Goal: Transaction & Acquisition: Obtain resource

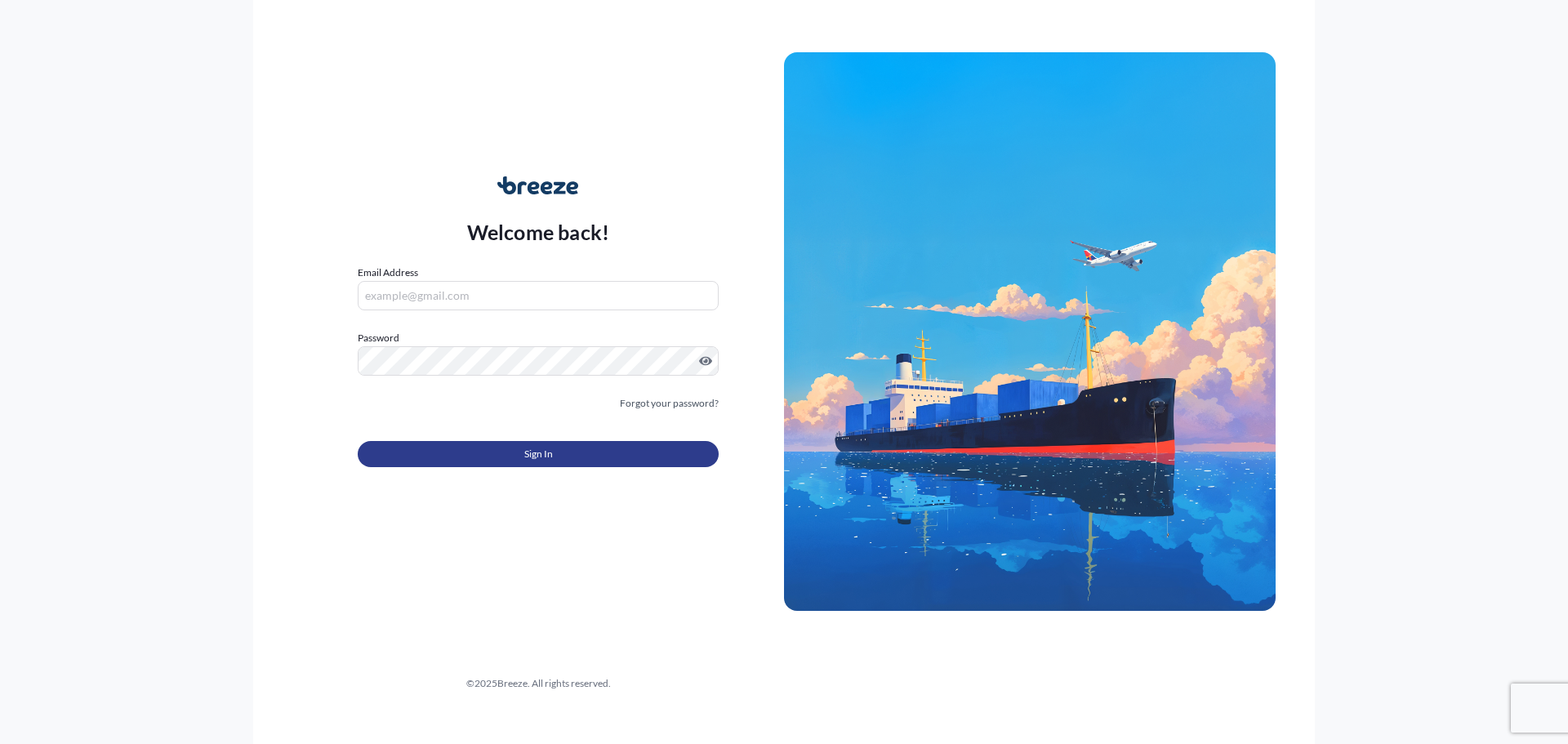
type input "[PERSON_NAME][EMAIL_ADDRESS][PERSON_NAME][DOMAIN_NAME]"
click at [550, 458] on span "Sign In" at bounding box center [539, 454] width 29 height 16
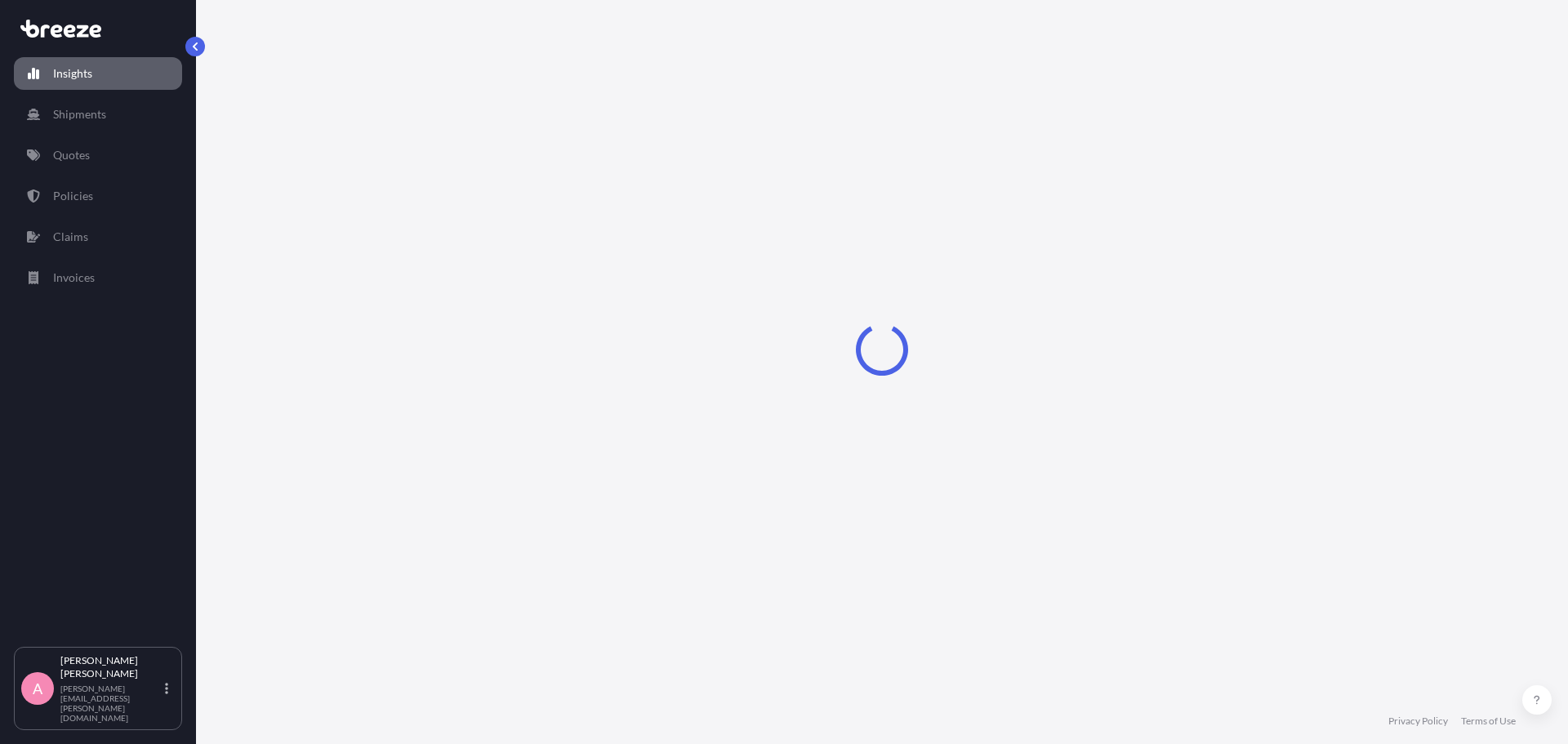
select select "2025"
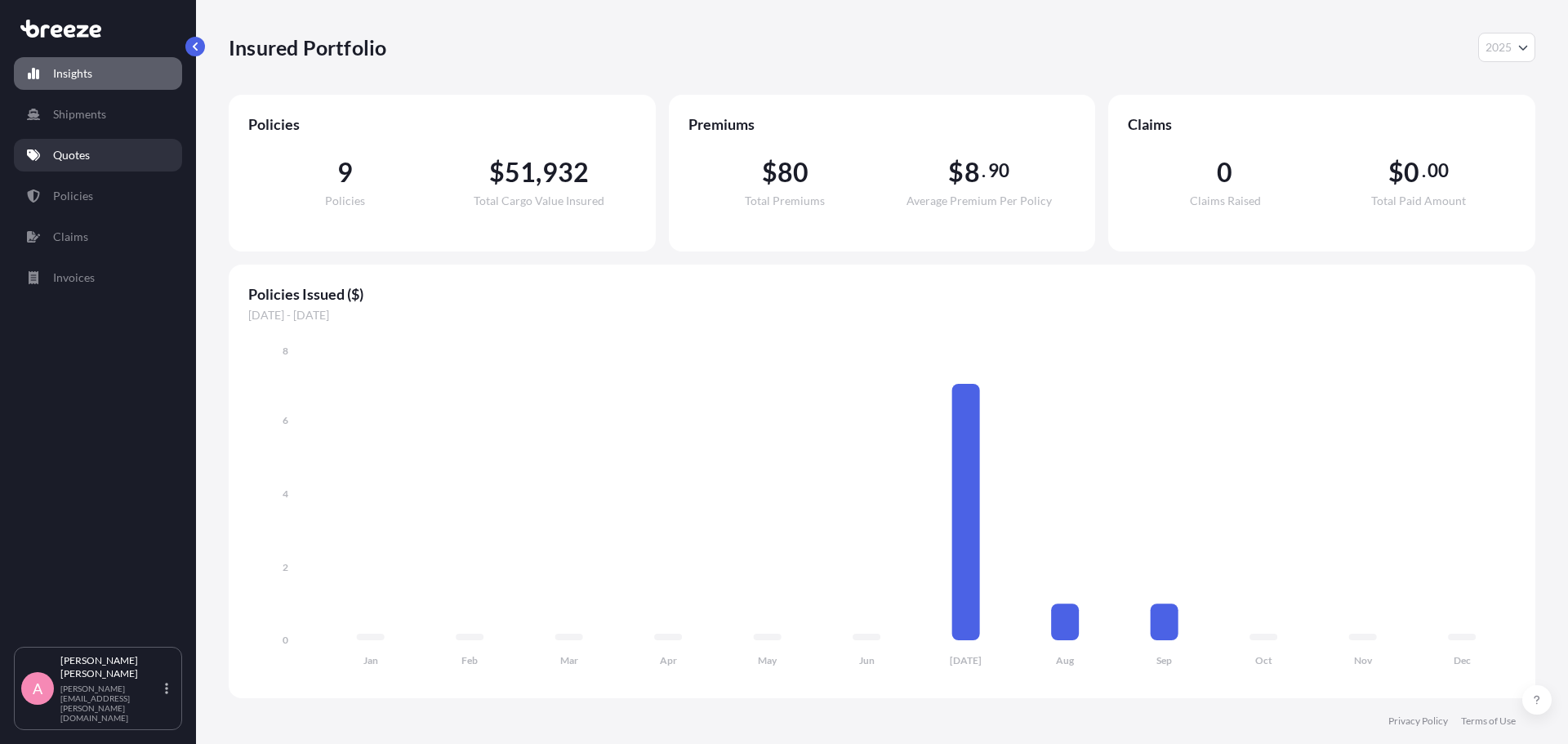
click at [95, 158] on link "Quotes" at bounding box center [97, 155] width 168 height 33
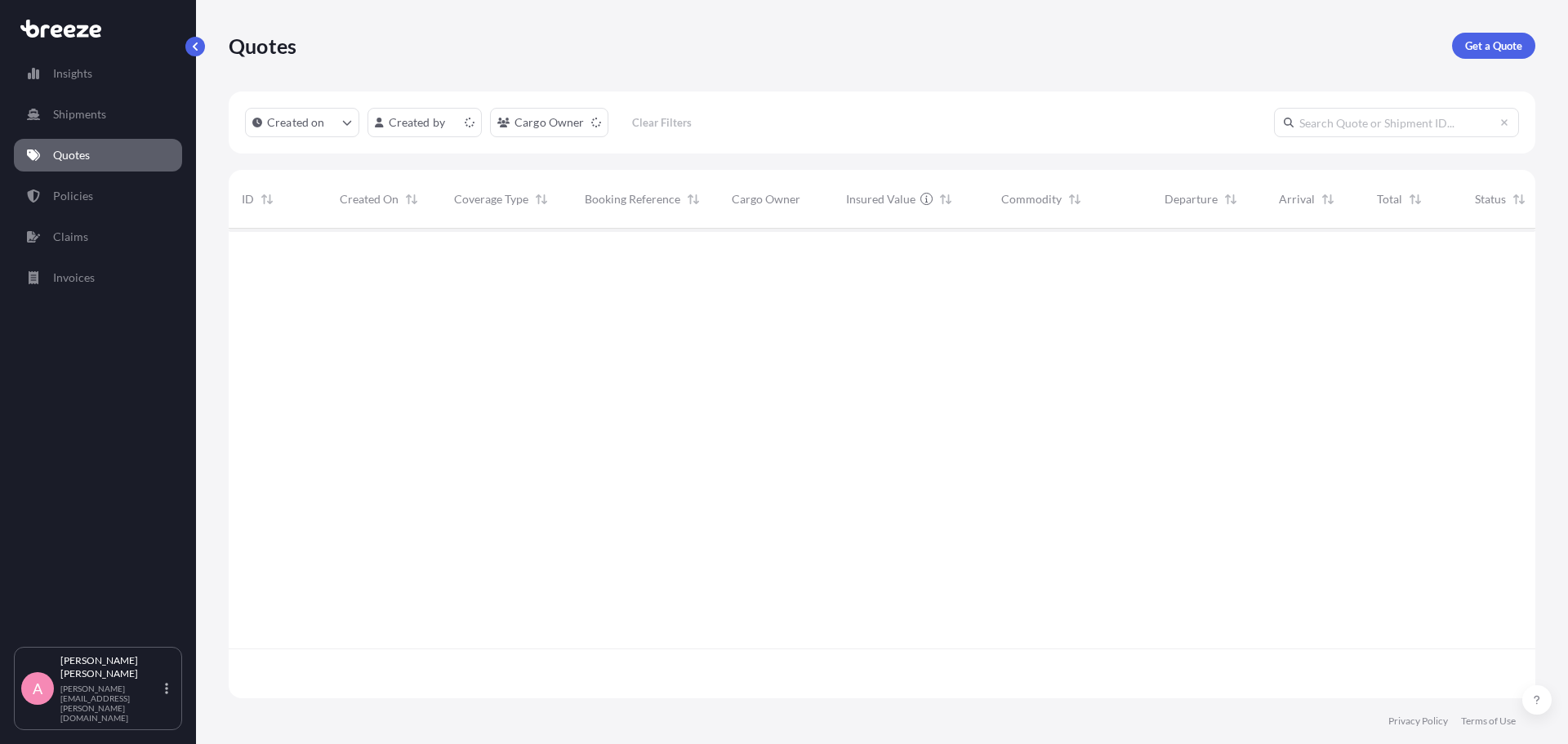
scroll to position [466, 1294]
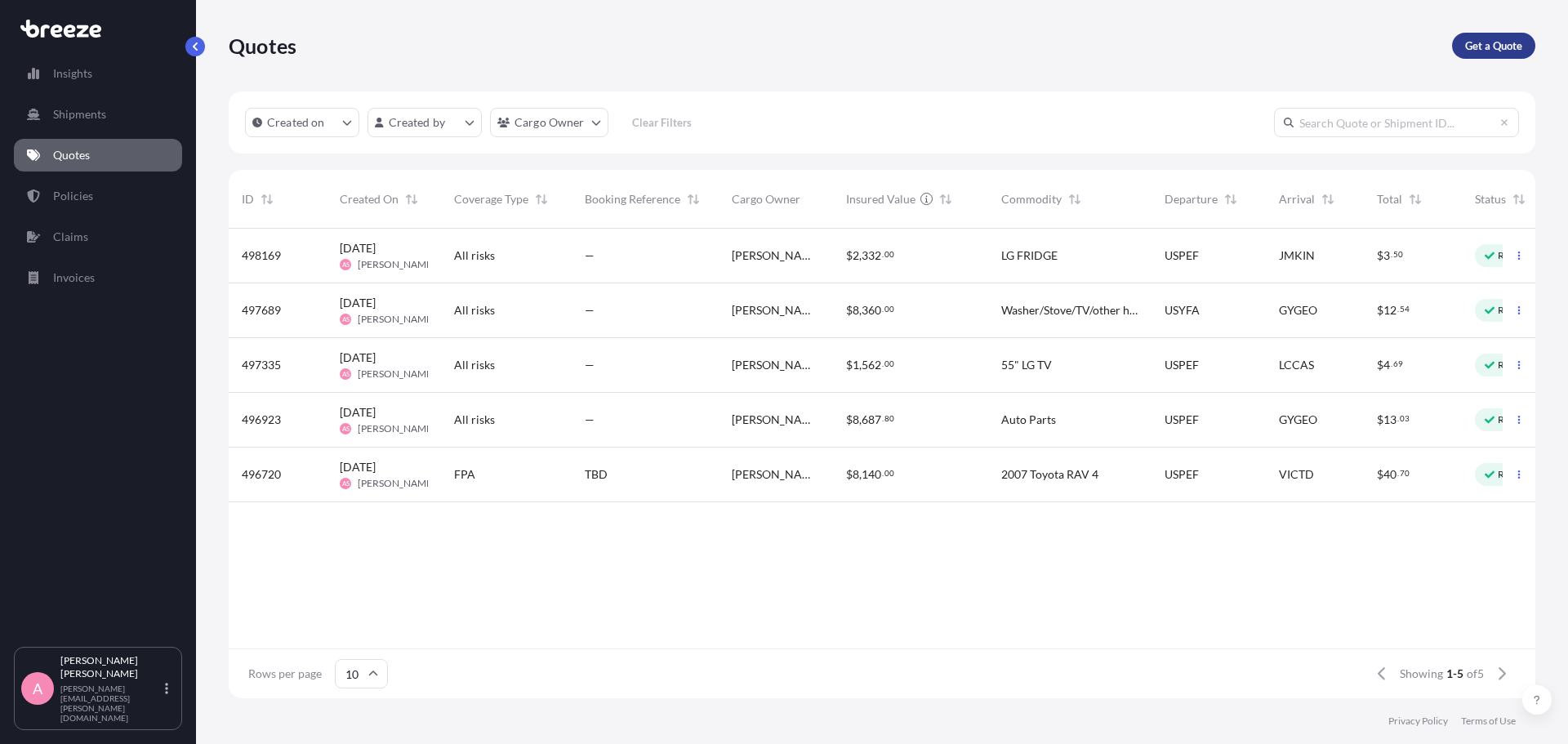
click at [1481, 52] on p "Get a Quote" at bounding box center [1492, 45] width 57 height 16
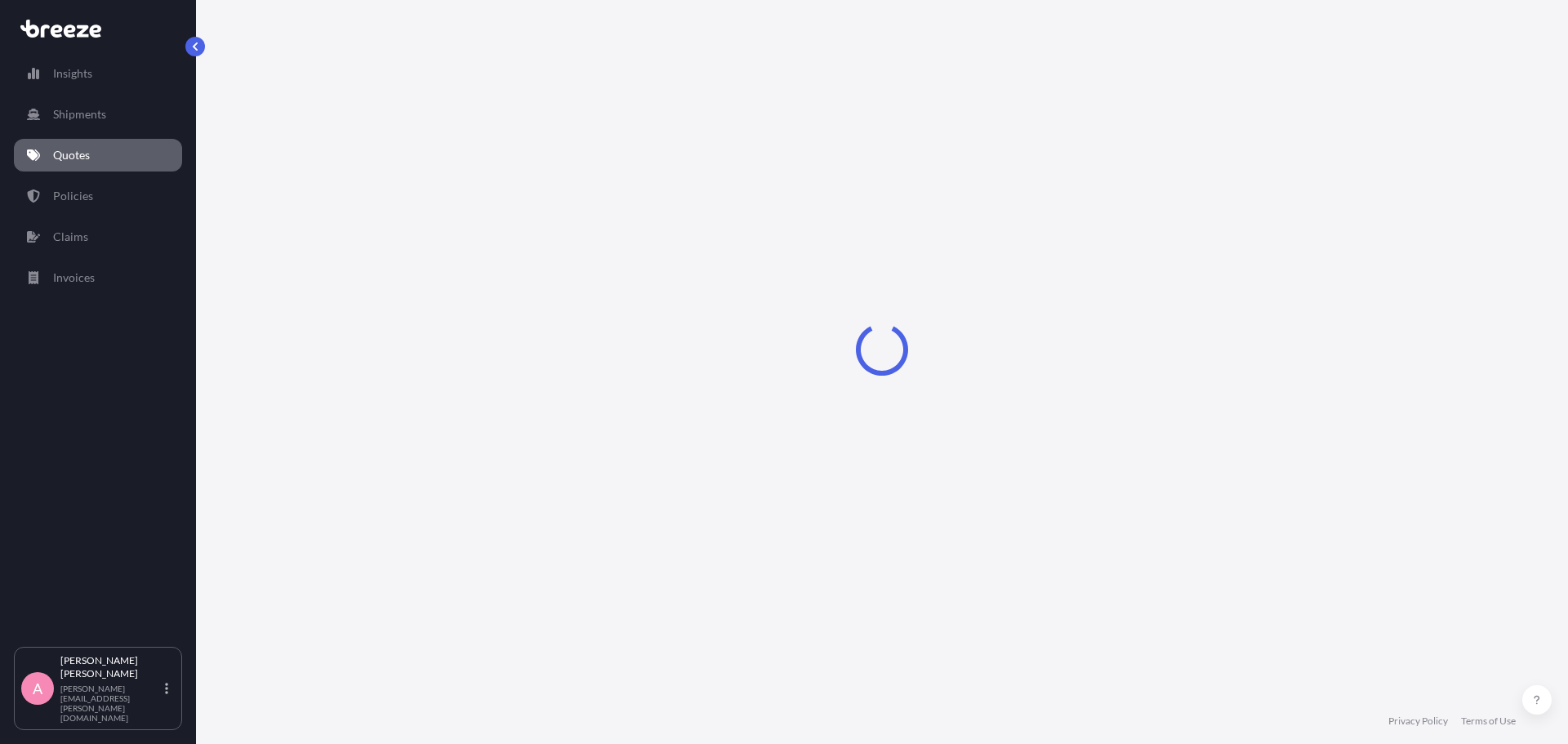
select select "Sea"
select select "1"
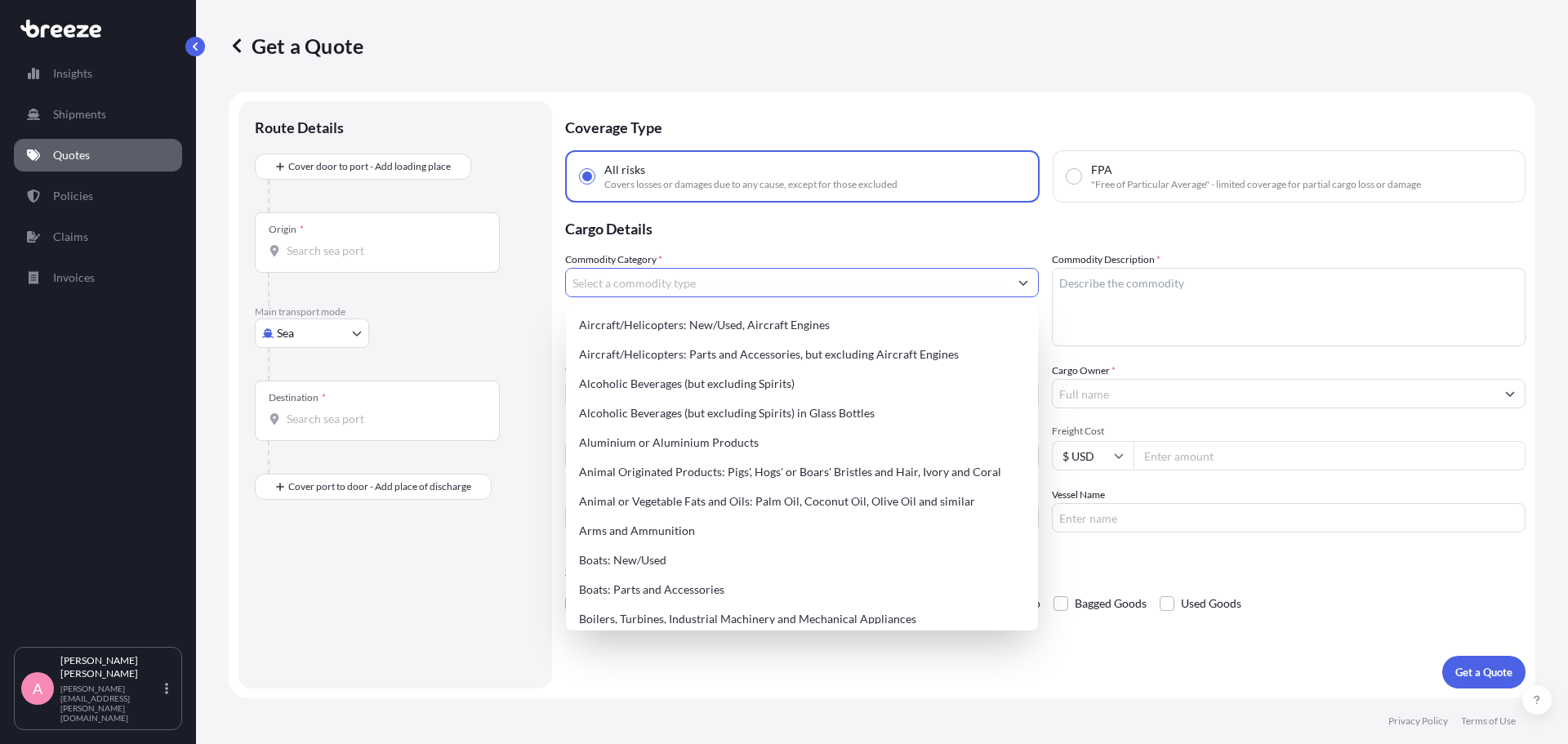
click at [782, 289] on input "Commodity Category *" at bounding box center [787, 283] width 443 height 30
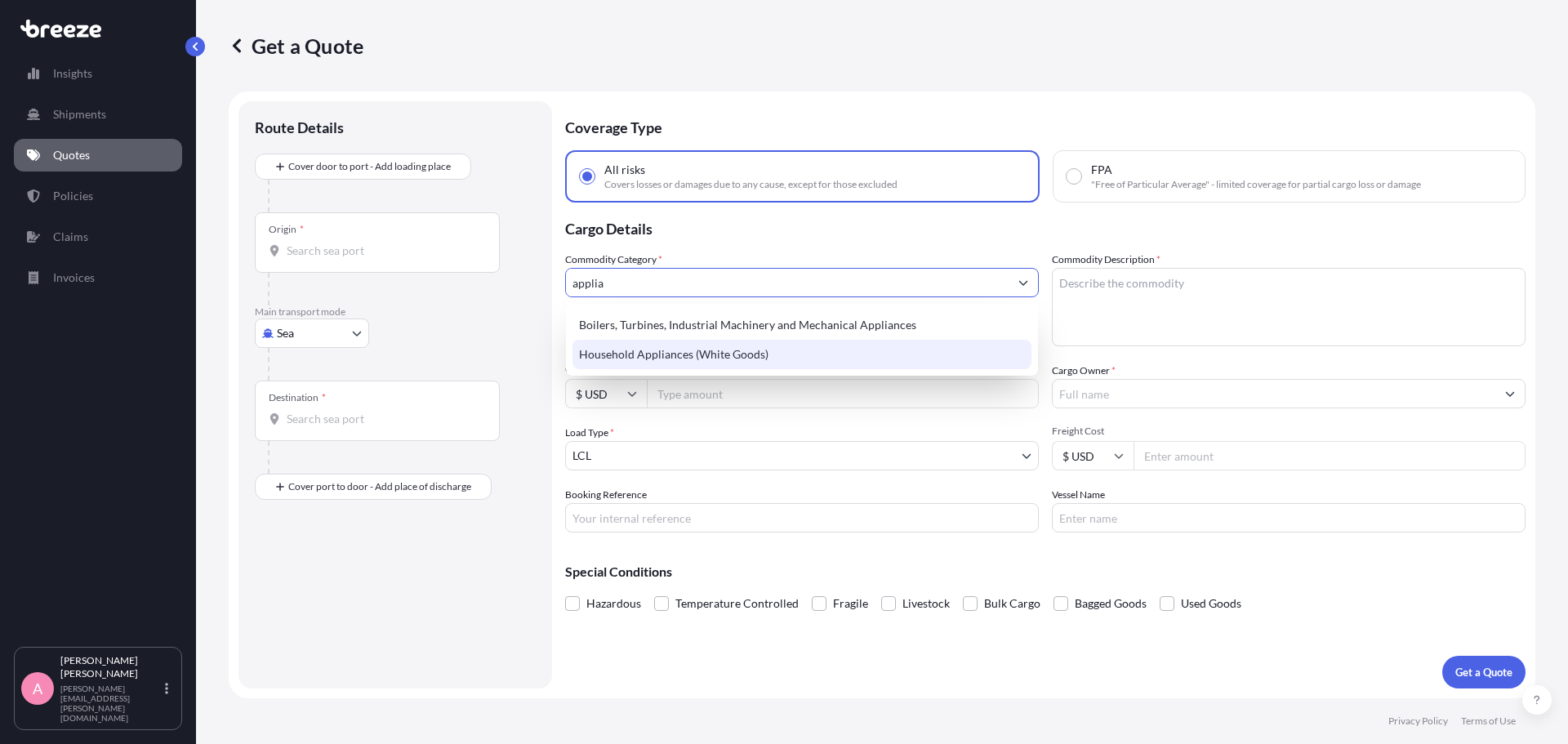
click at [782, 360] on div "Household Appliances (White Goods)" at bounding box center [802, 355] width 459 height 30
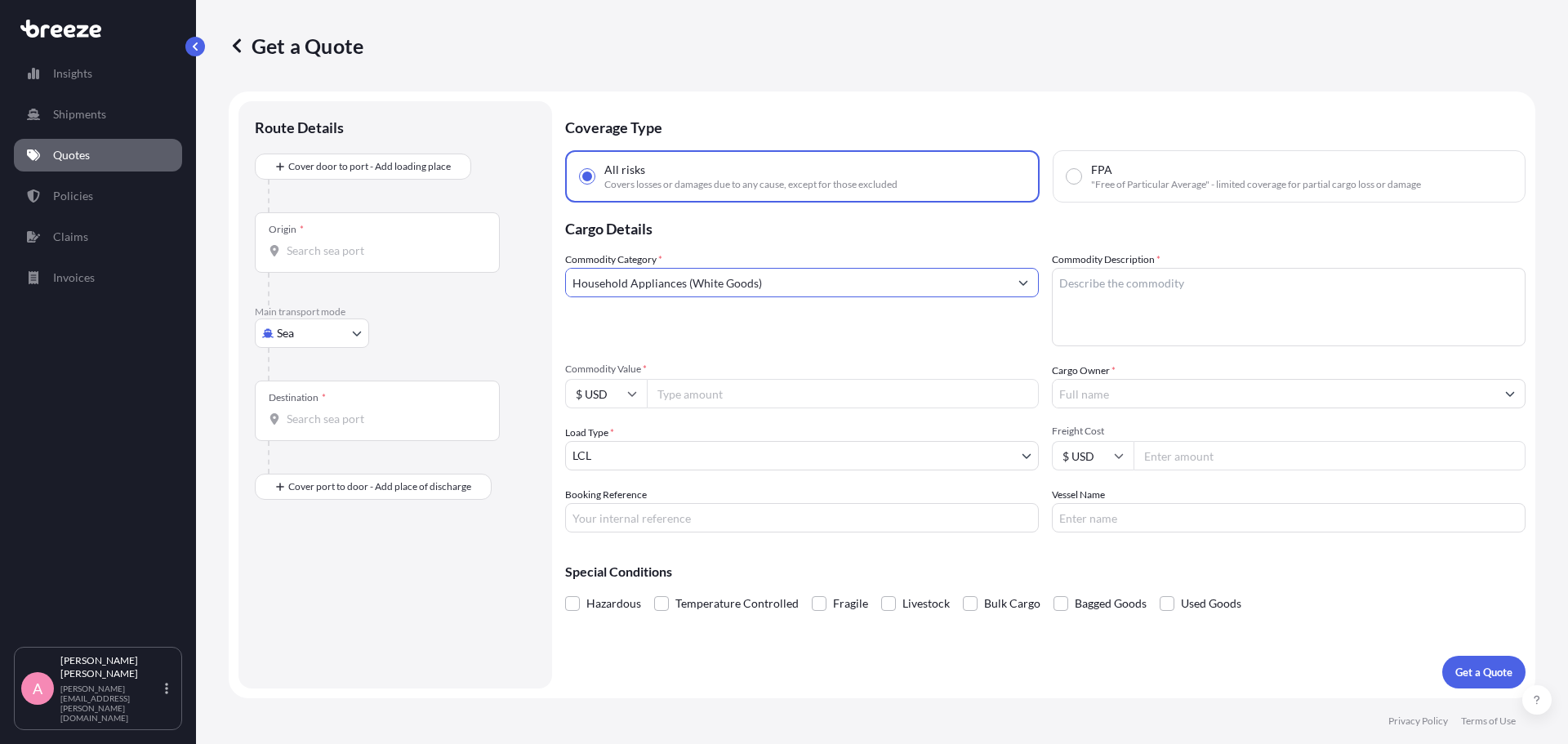
type input "Household Appliances (White Goods)"
drag, startPoint x: 1169, startPoint y: 287, endPoint x: 1196, endPoint y: 276, distance: 29.2
click at [1170, 286] on textarea "Commodity Description *" at bounding box center [1287, 308] width 474 height 79
type textarea "t"
type textarea "TV & Lawn Mower"
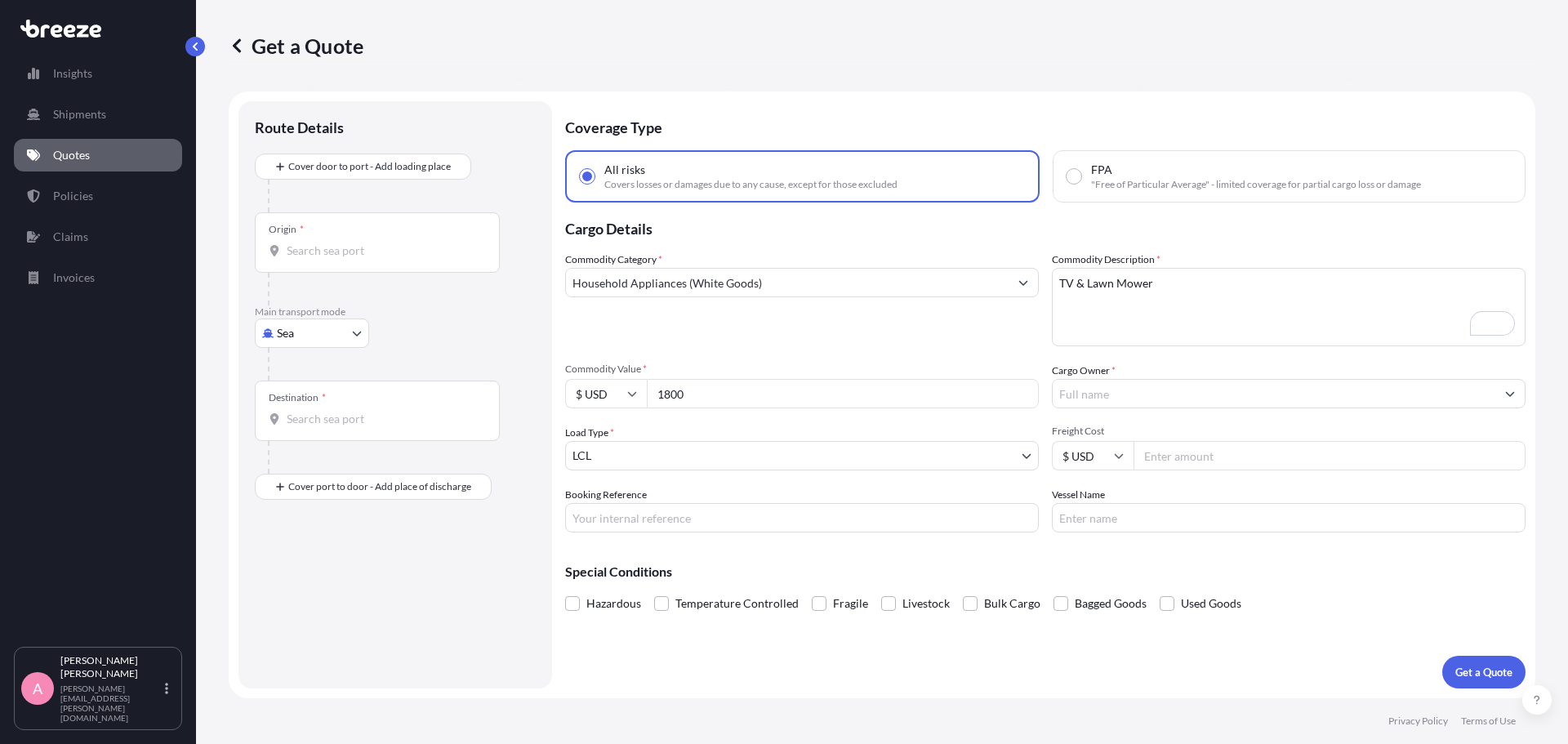
type input "1800"
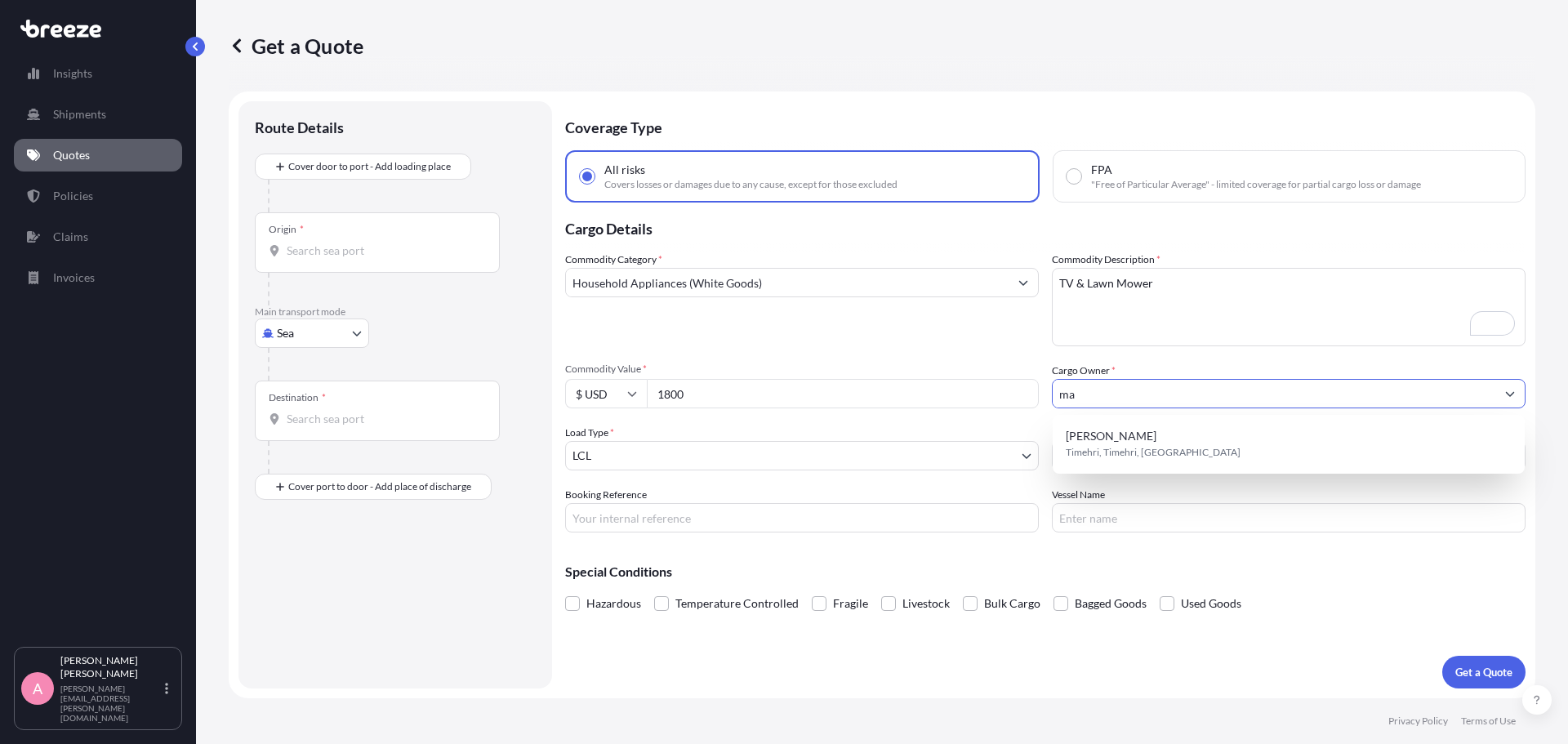
type input "m"
type input "[PERSON_NAME]"
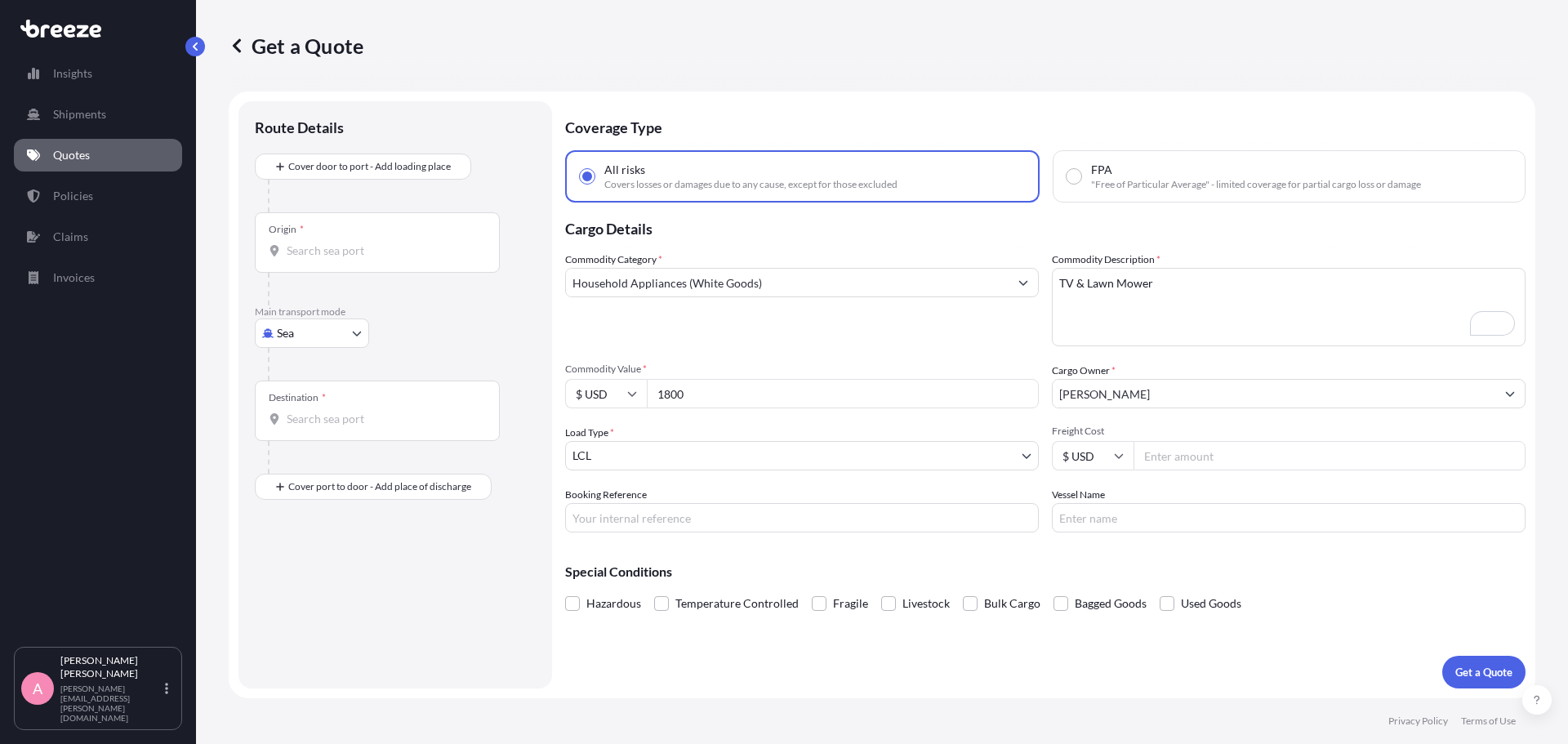
click at [1226, 465] on input "Freight Cost" at bounding box center [1329, 456] width 392 height 30
type input "300"
click at [335, 253] on input "Origin *" at bounding box center [382, 250] width 193 height 16
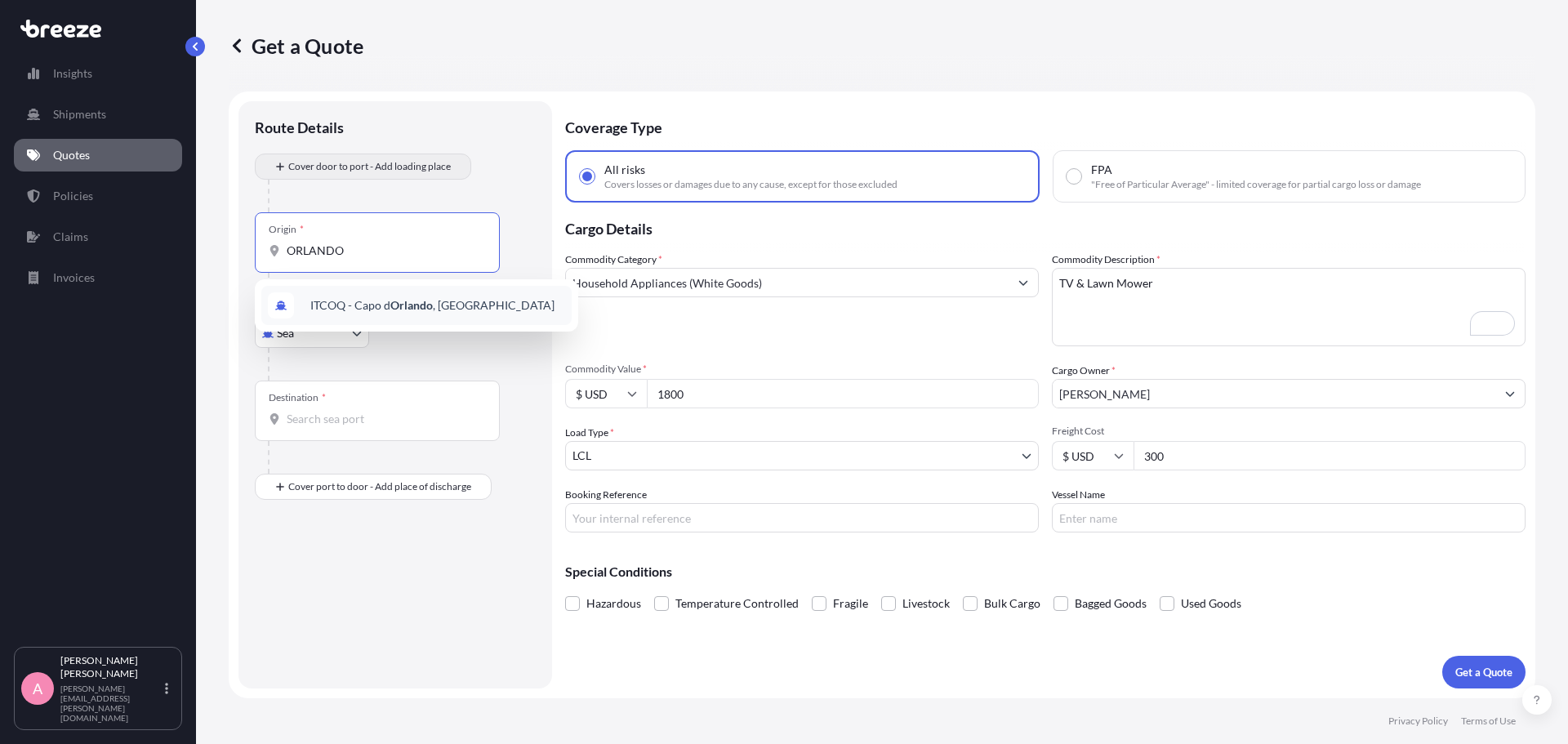
type input "ORLANDO"
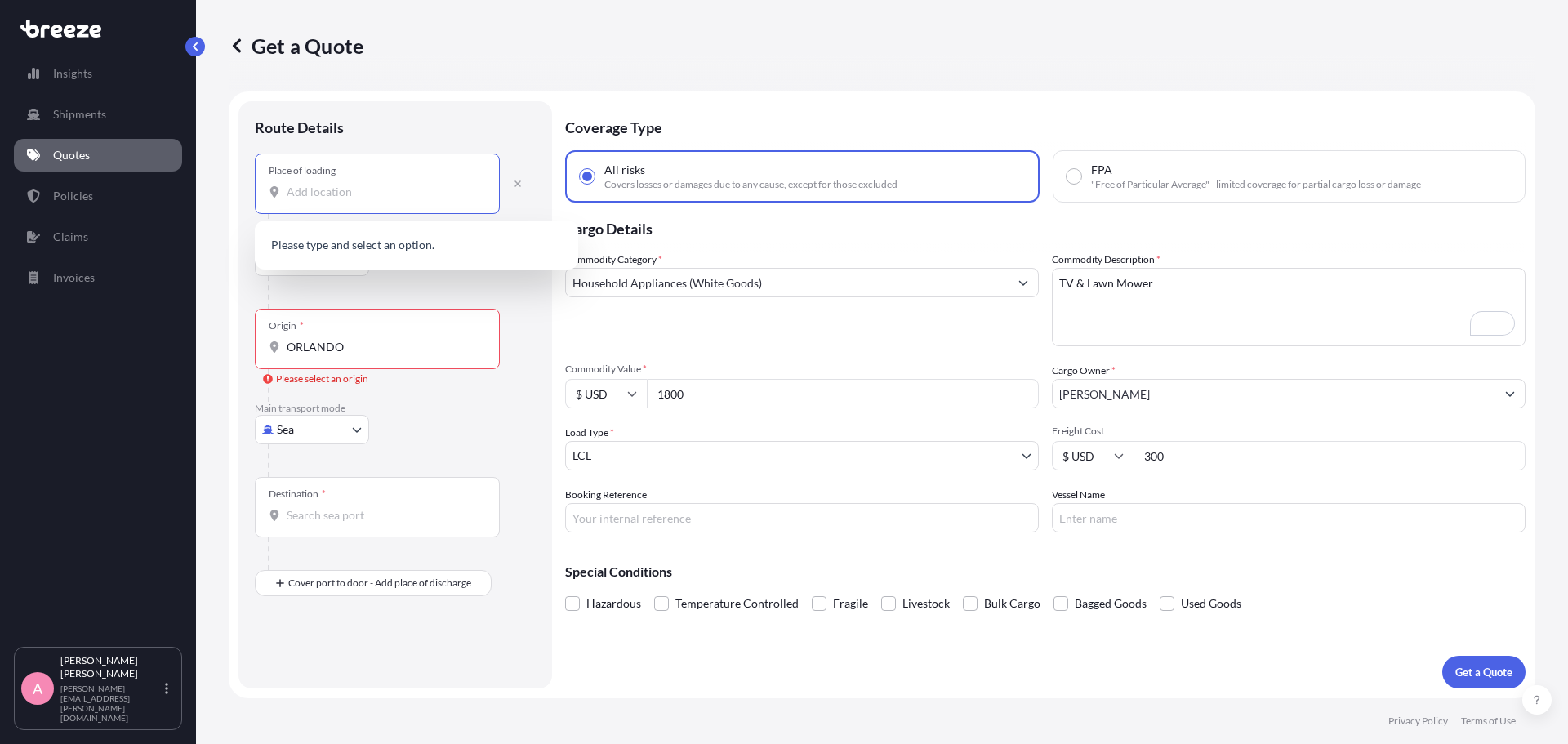
click at [339, 193] on input "Place of loading" at bounding box center [382, 191] width 193 height 16
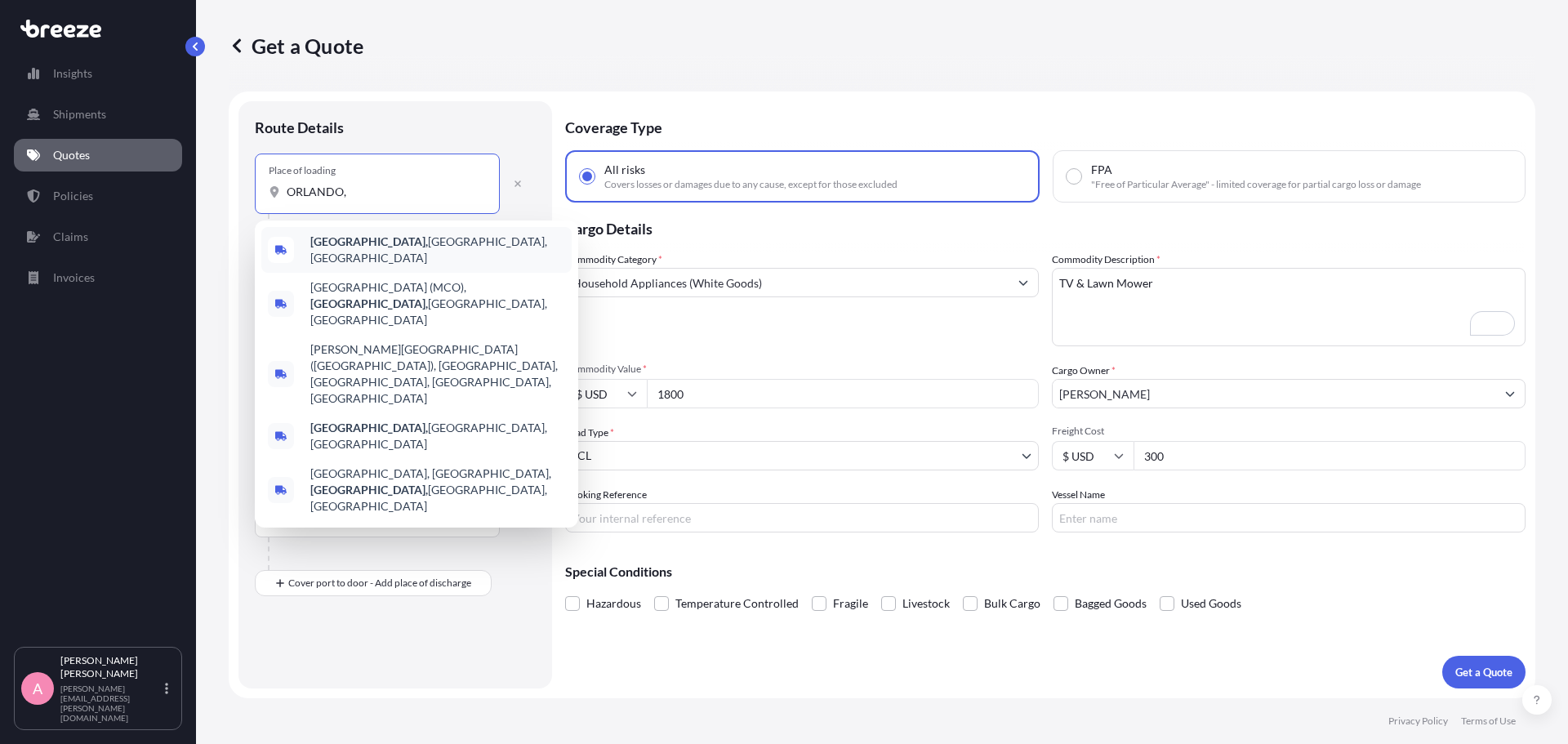
click at [362, 254] on div "[GEOGRAPHIC_DATA], [GEOGRAPHIC_DATA], [GEOGRAPHIC_DATA]" at bounding box center [416, 250] width 310 height 46
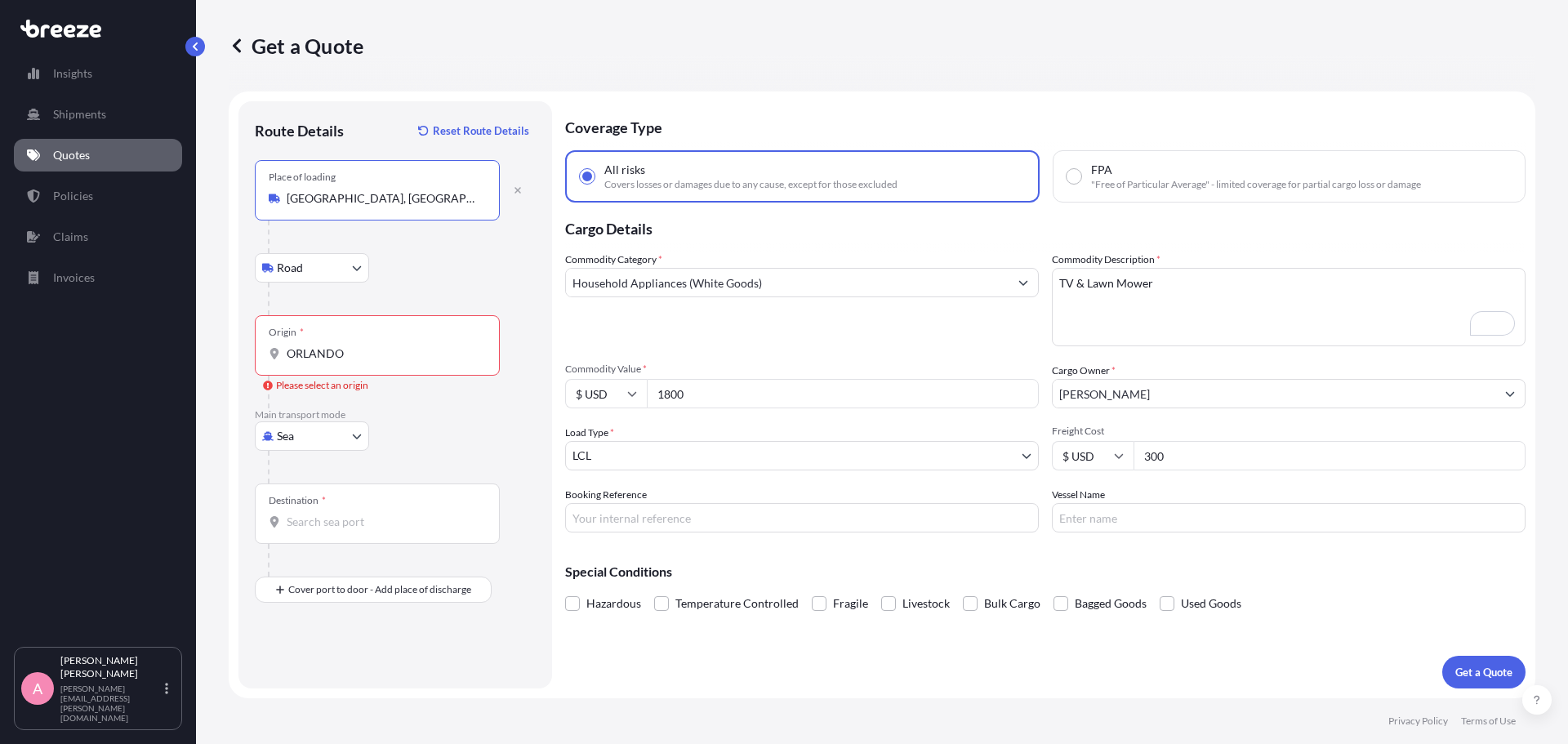
type input "[GEOGRAPHIC_DATA], [GEOGRAPHIC_DATA], [GEOGRAPHIC_DATA]"
drag, startPoint x: 353, startPoint y: 360, endPoint x: 198, endPoint y: 347, distance: 155.5
click at [198, 347] on div "Get a Quote Route Details Reset Route Details Place of loading [GEOGRAPHIC_DATA…" at bounding box center [882, 349] width 1372 height 699
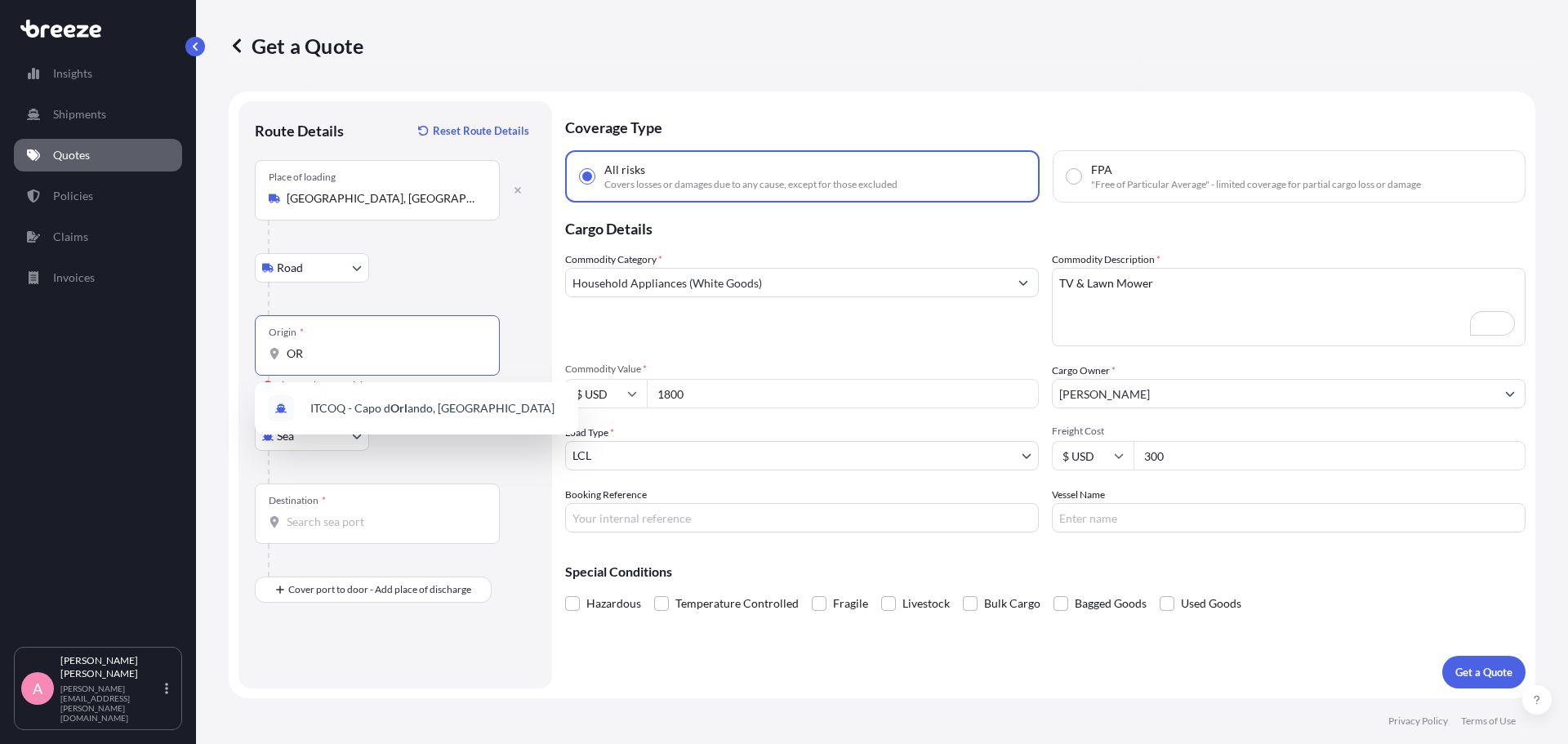
type input "O"
click at [418, 361] on input "Origin * Please select an origin" at bounding box center [382, 353] width 193 height 16
click at [351, 408] on span "USPEF - [GEOGRAPHIC_DATA] s, [GEOGRAPHIC_DATA]" at bounding box center [431, 408] width 242 height 16
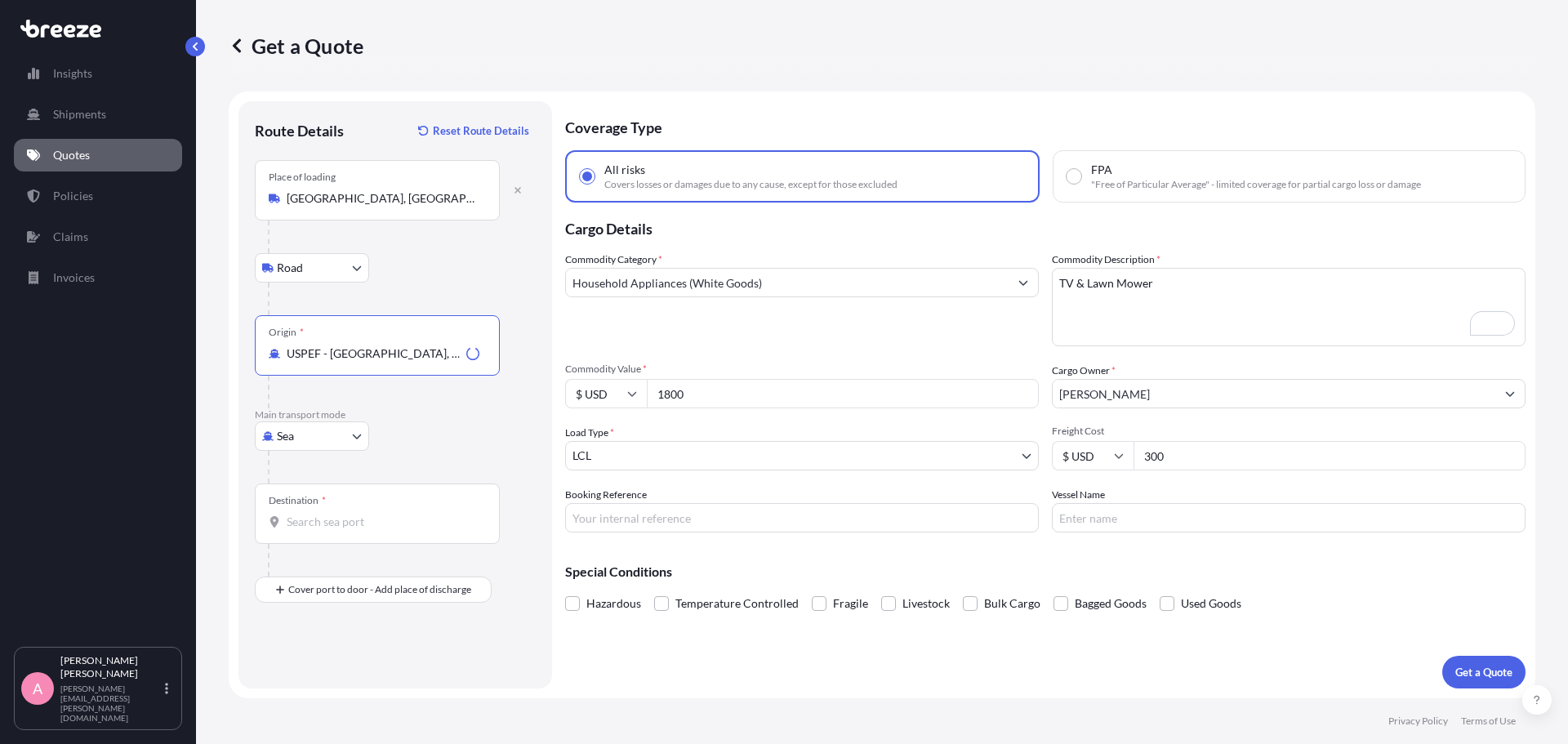
type input "USPEF - [GEOGRAPHIC_DATA], [GEOGRAPHIC_DATA]"
click at [368, 528] on input "Destination *" at bounding box center [382, 522] width 193 height 16
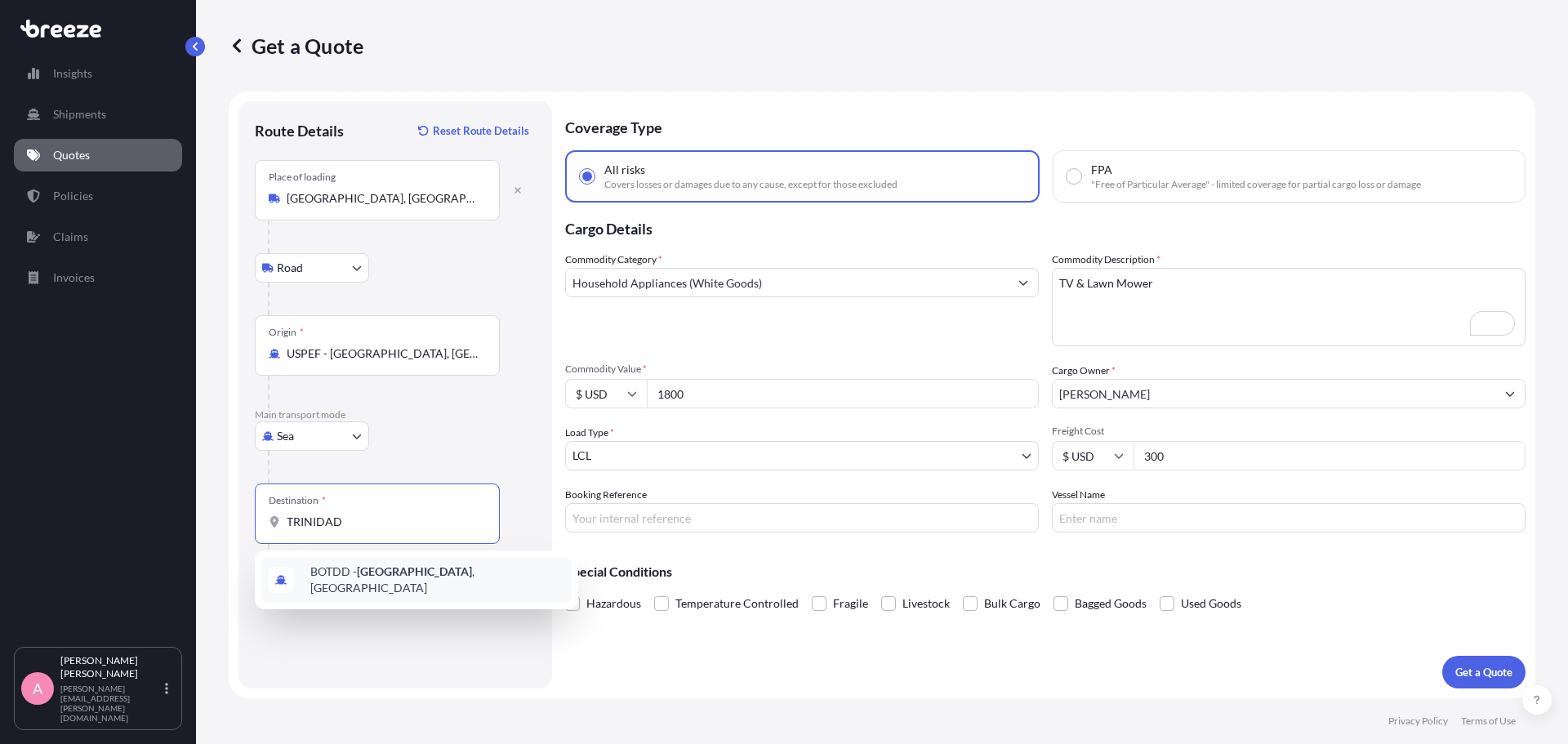
click at [407, 625] on div "Route Details Reset Route Details Place of loading [GEOGRAPHIC_DATA], [GEOGRAPH…" at bounding box center [395, 394] width 281 height 555
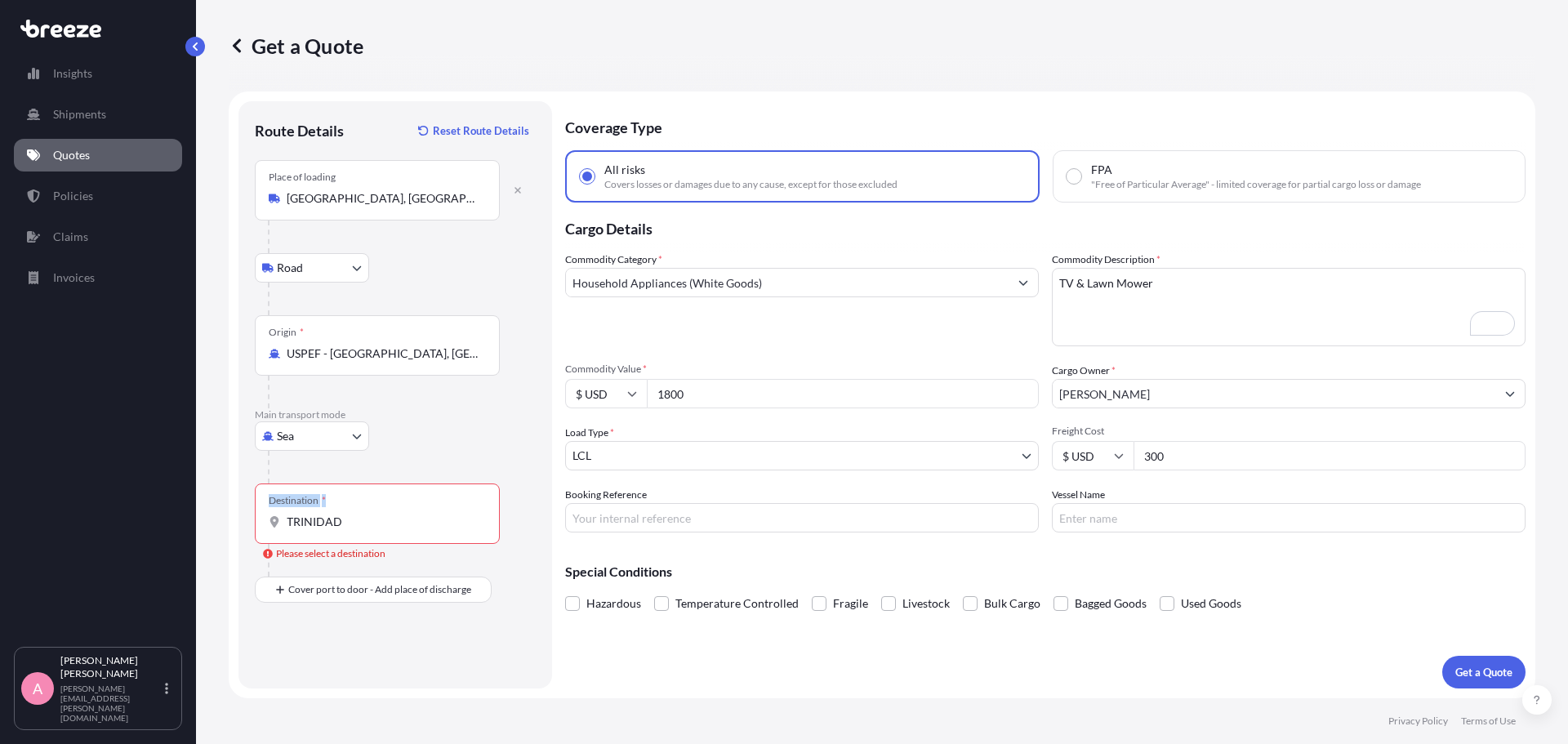
drag, startPoint x: 378, startPoint y: 530, endPoint x: 214, endPoint y: 503, distance: 166.2
click at [214, 503] on div "Get a Quote Route Details Reset Route Details Place of loading [GEOGRAPHIC_DATA…" at bounding box center [882, 349] width 1372 height 699
click at [386, 530] on div "Destination * [GEOGRAPHIC_DATA]" at bounding box center [377, 513] width 245 height 61
click at [386, 530] on input "TRINIDAD" at bounding box center [382, 522] width 193 height 16
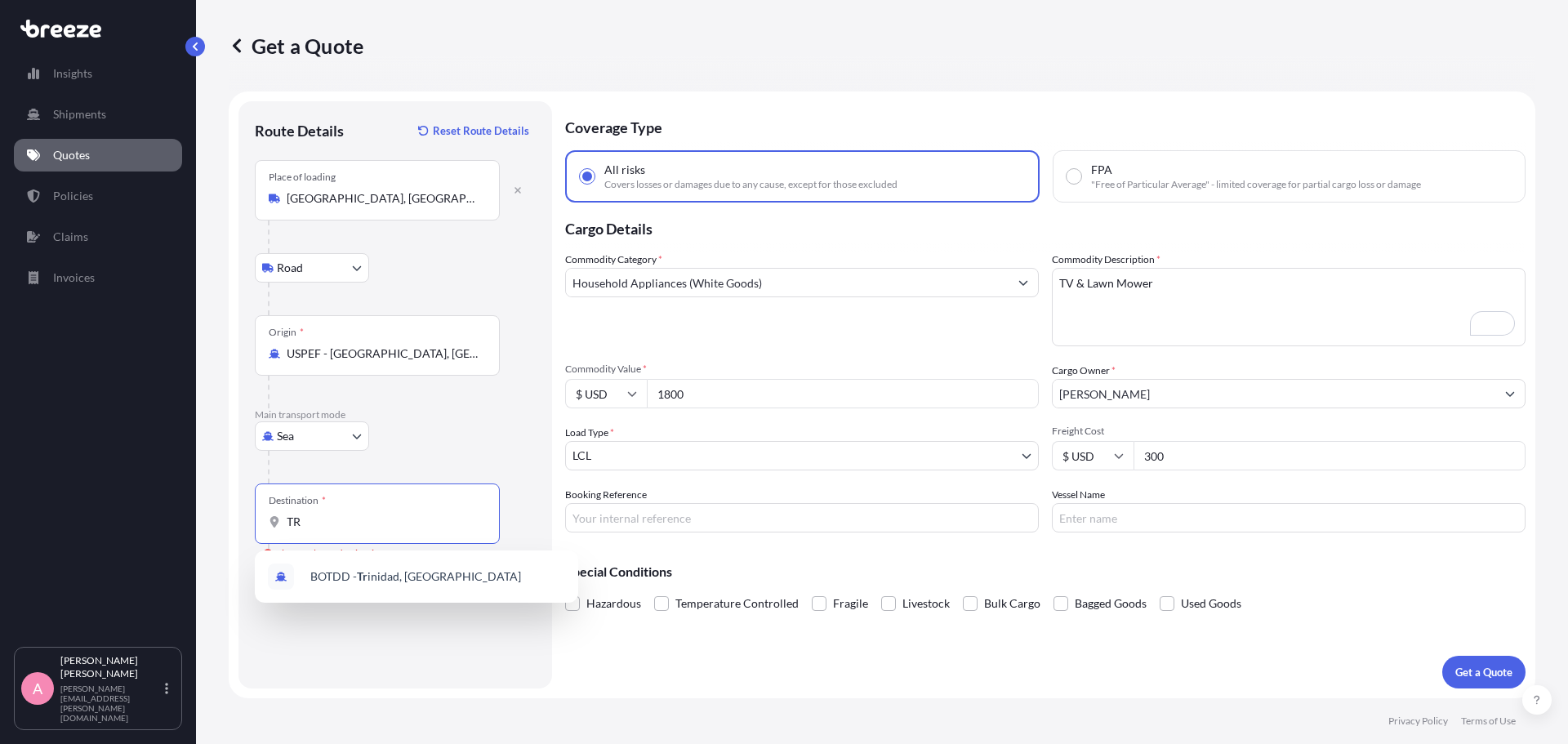
type input "T"
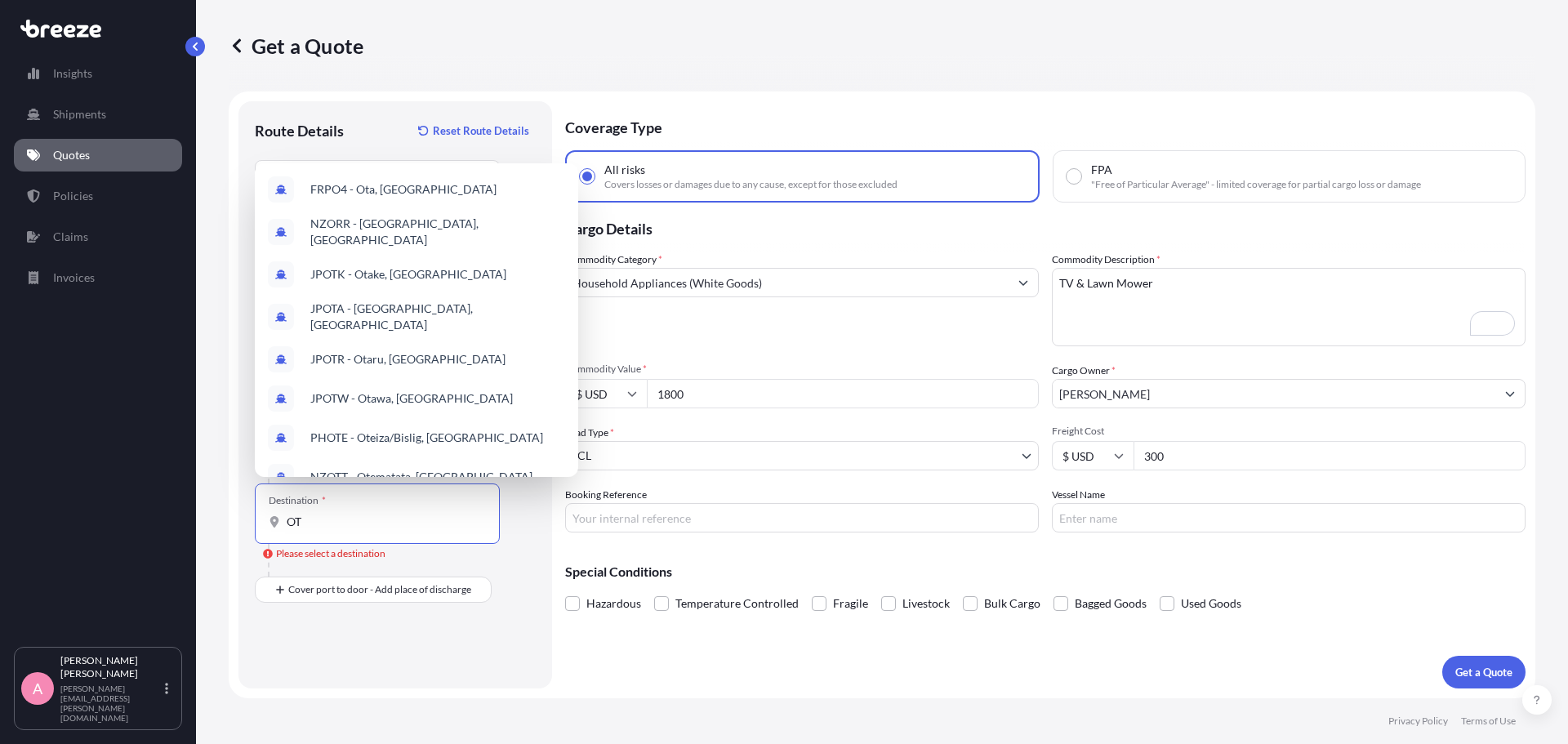
type input "O"
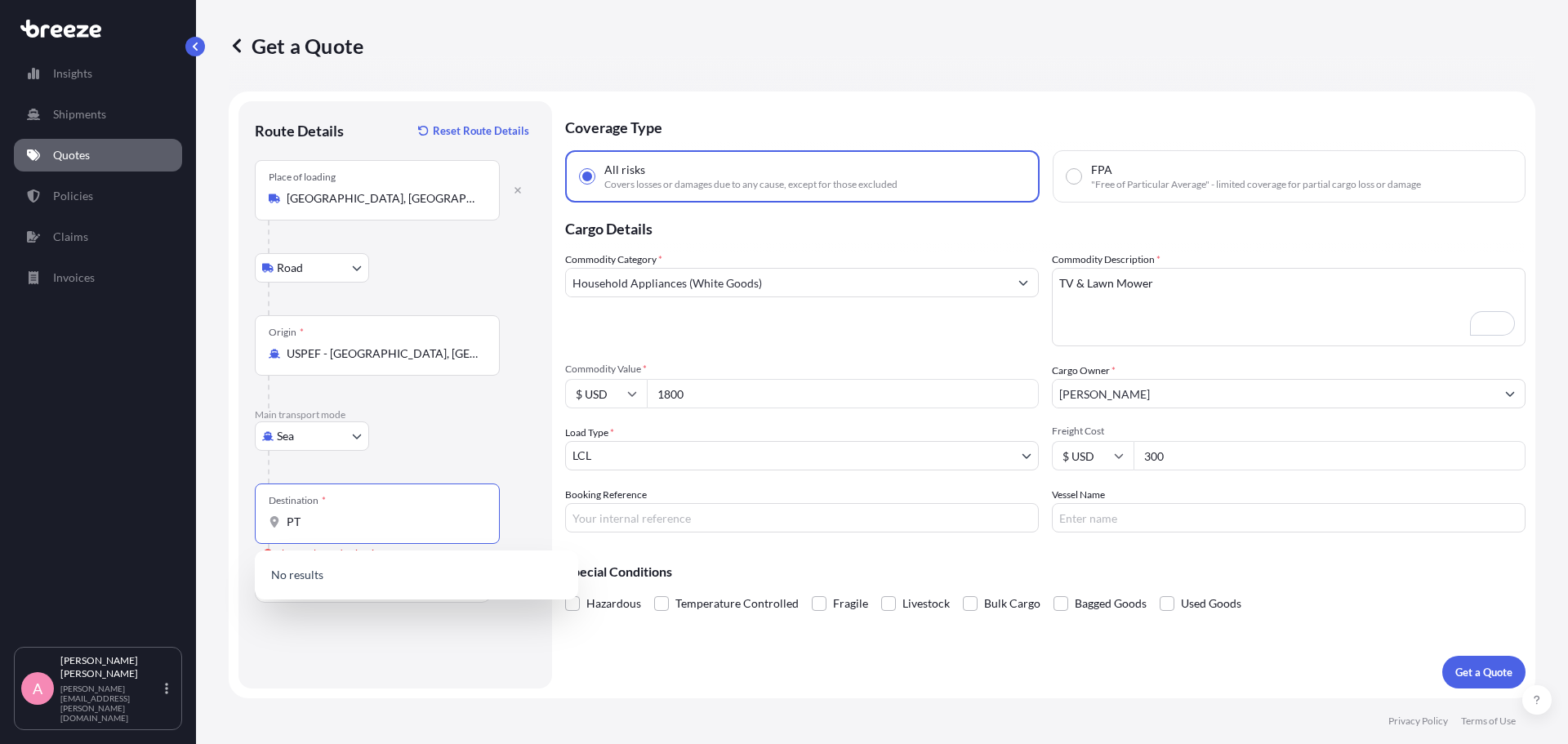
type input "P"
click at [394, 578] on span "TTPTS - Point Lisas, [GEOGRAPHIC_DATA]" at bounding box center [418, 576] width 216 height 16
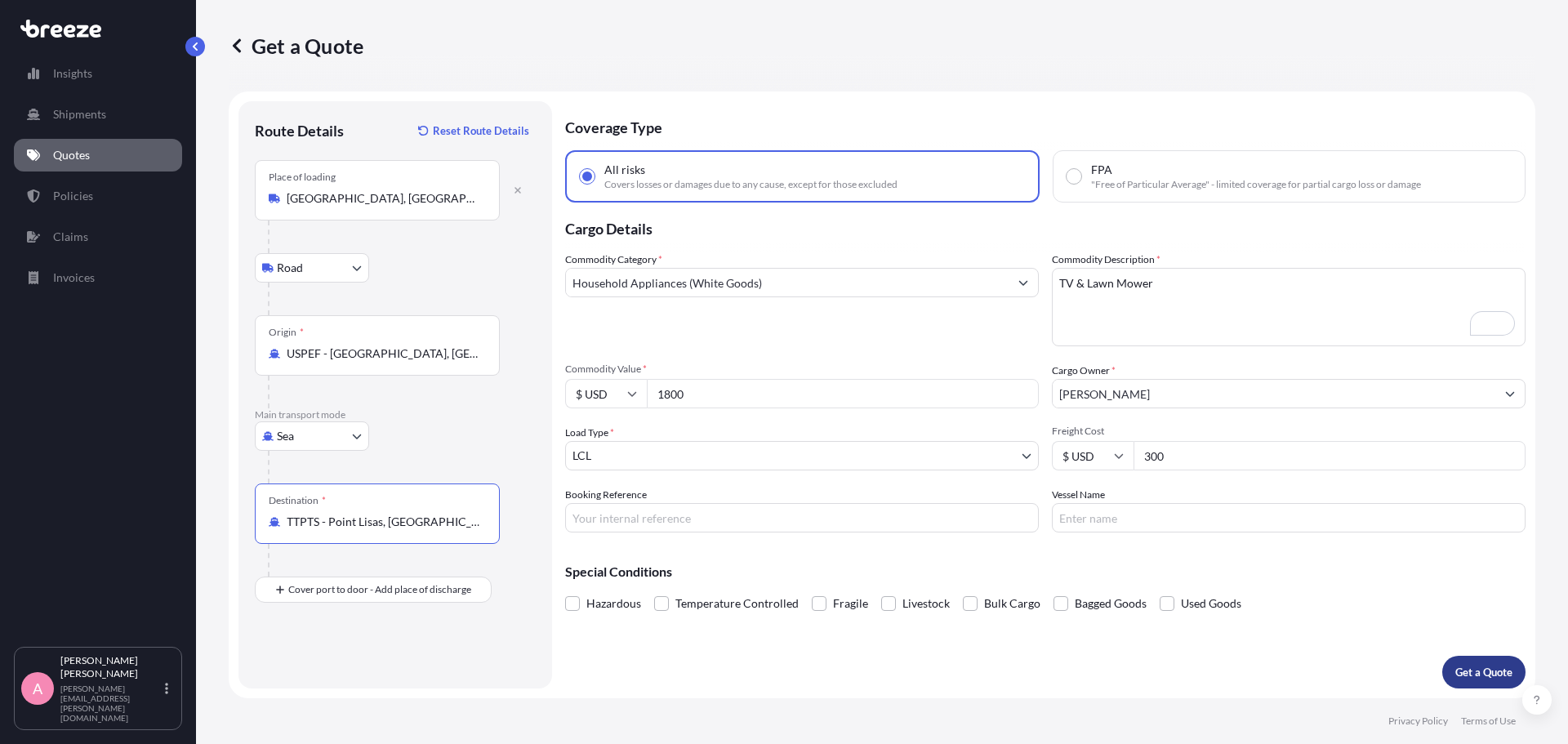
type input "TTPTS - Point Lisas, [GEOGRAPHIC_DATA]"
click at [1489, 678] on p "Get a Quote" at bounding box center [1482, 672] width 57 height 16
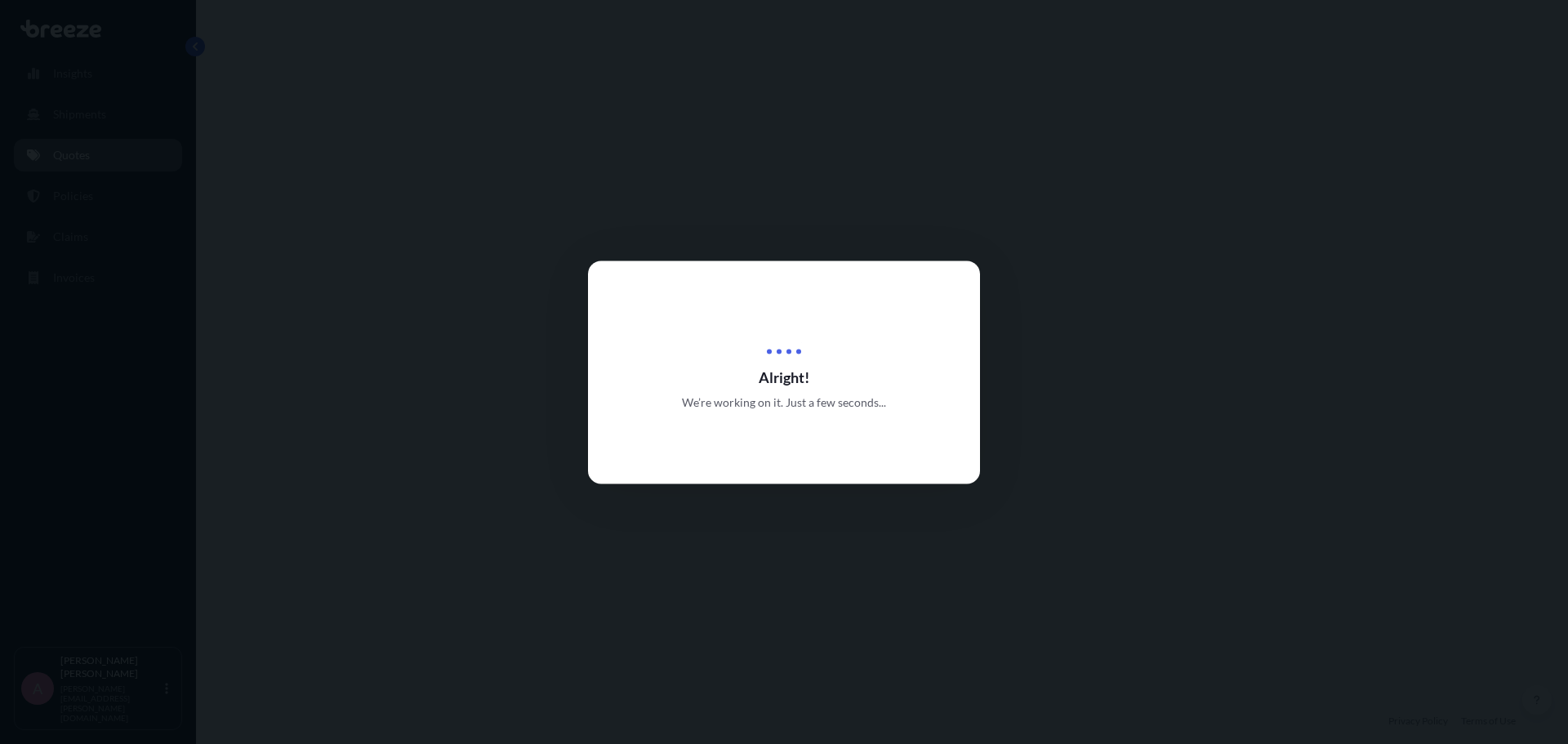
select select "Road"
select select "Sea"
select select "1"
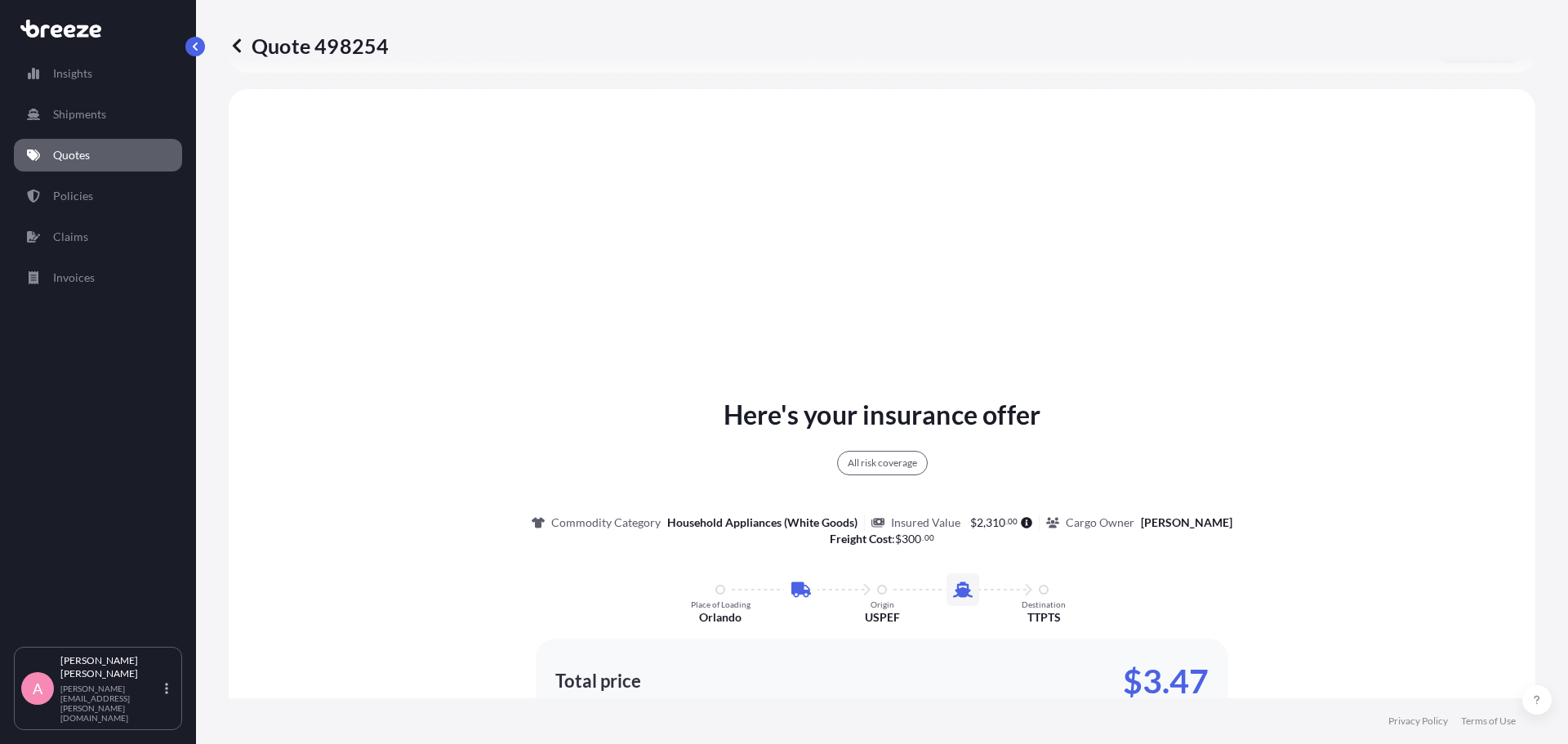
scroll to position [593, 0]
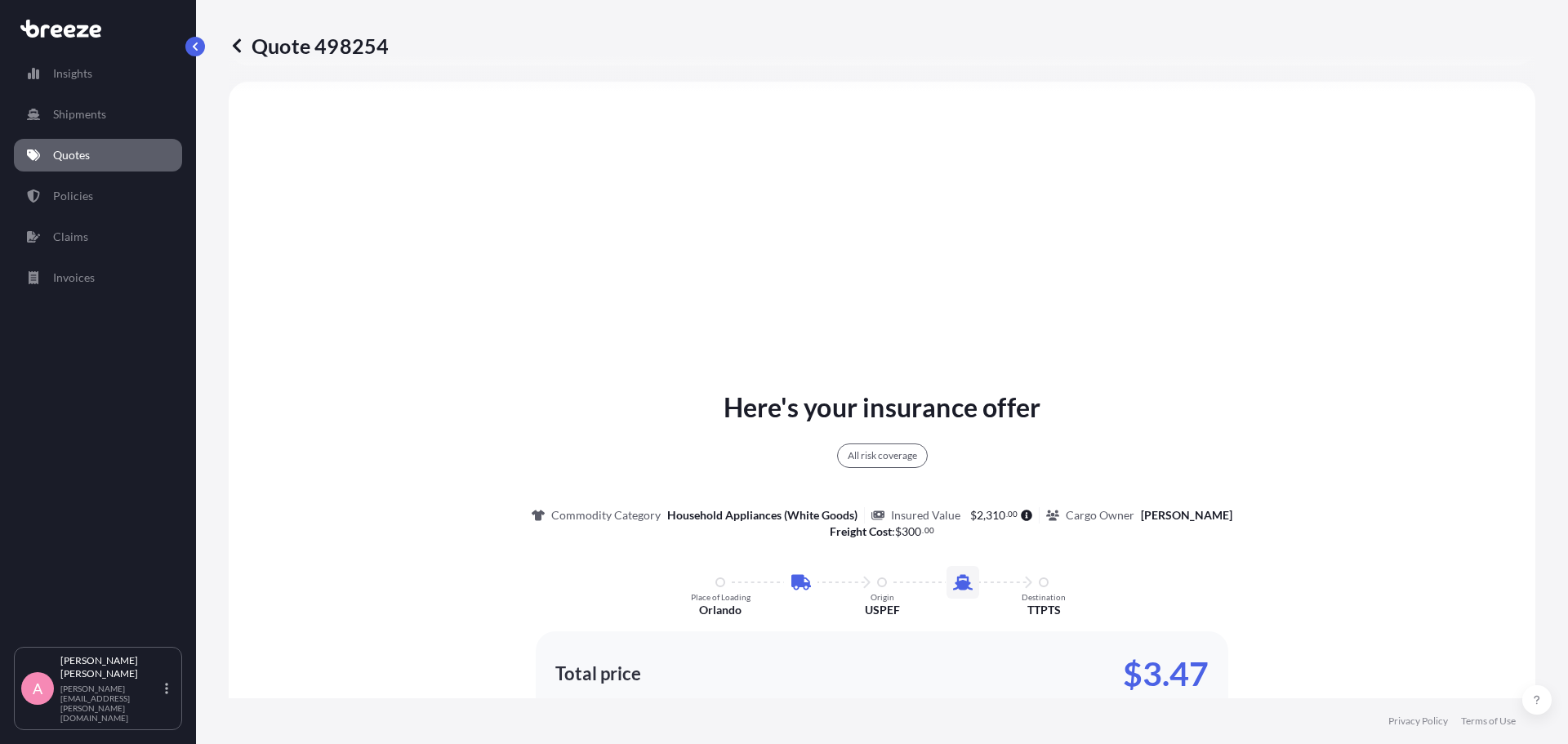
click at [40, 164] on link "Quotes" at bounding box center [97, 155] width 168 height 33
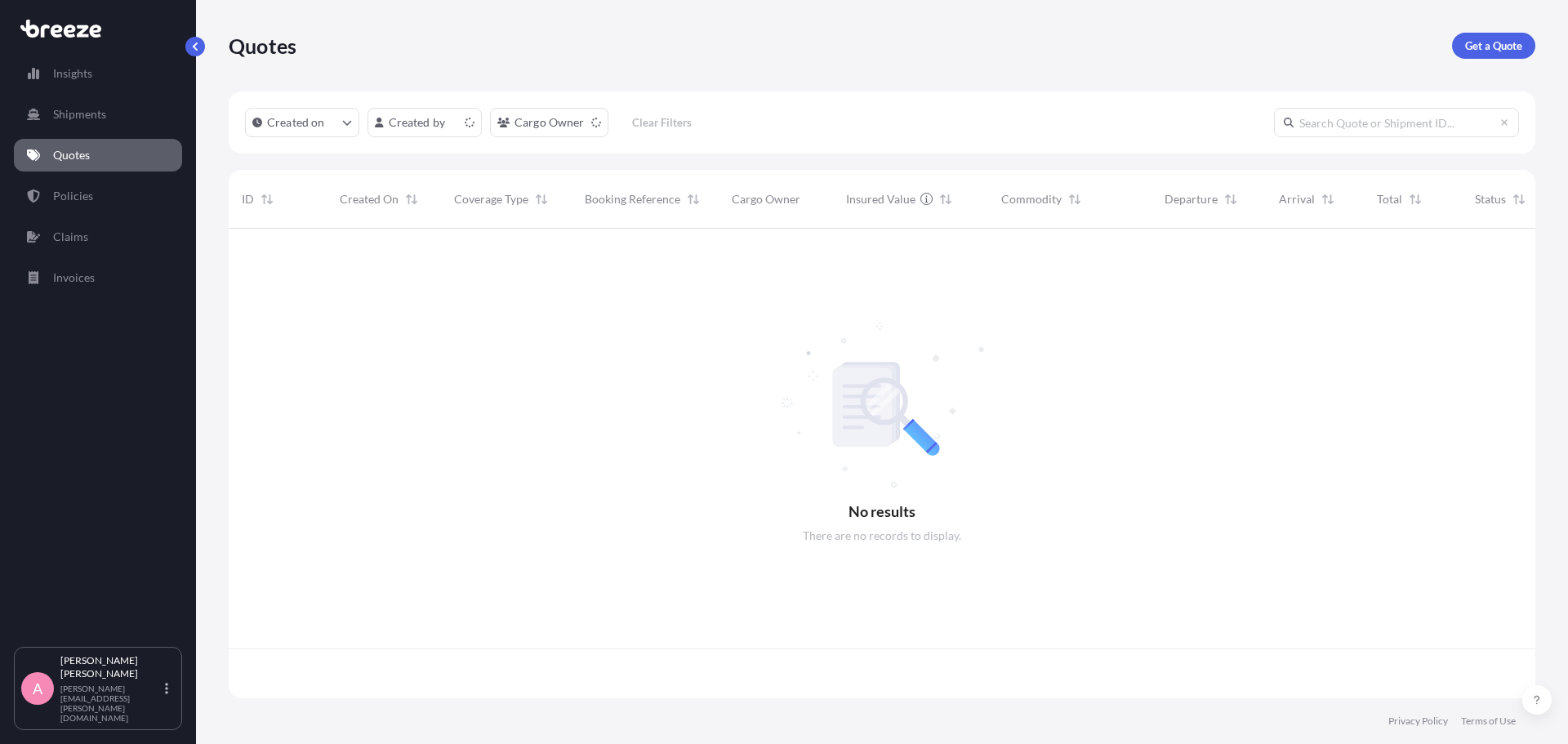
scroll to position [466, 1294]
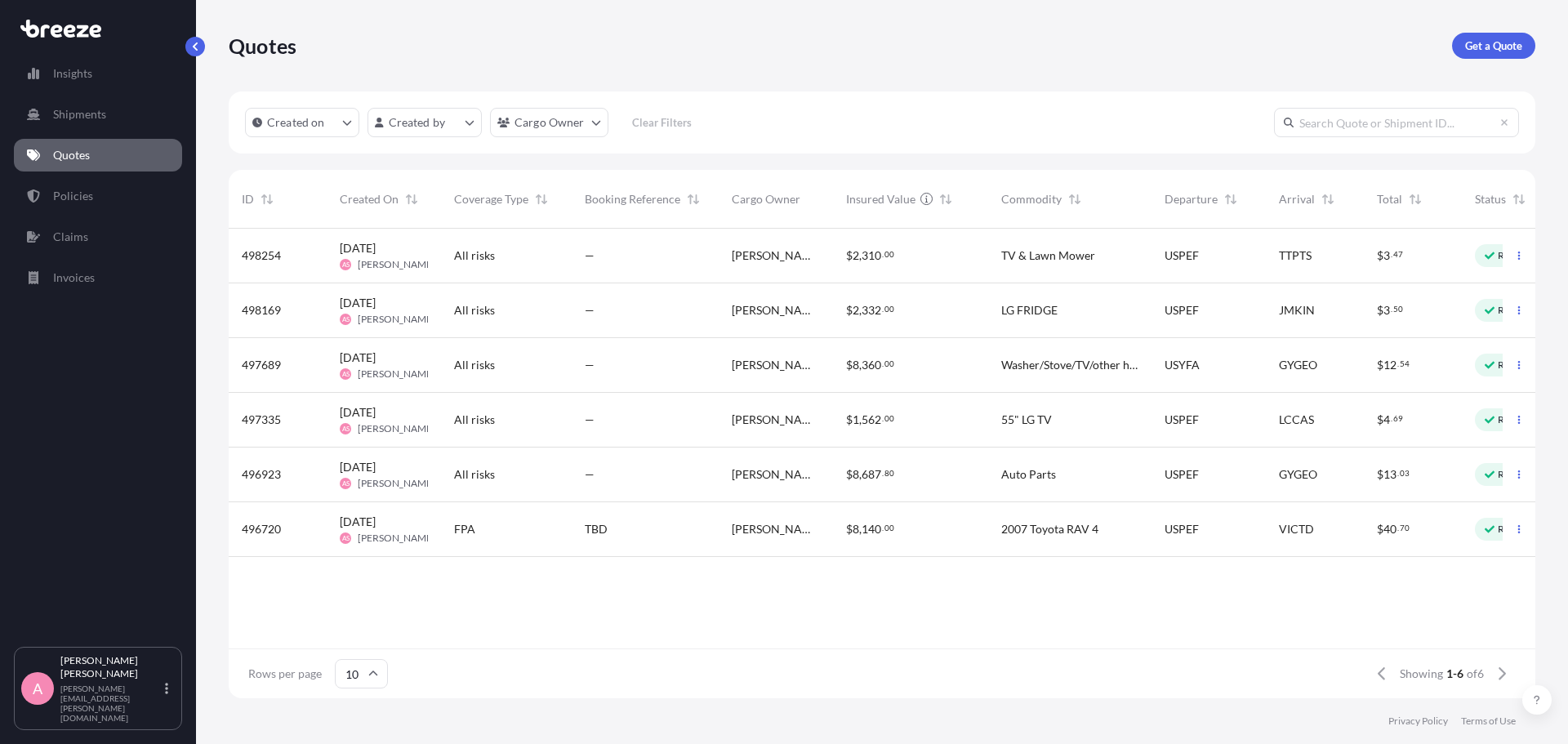
click at [747, 313] on span "[PERSON_NAME]" at bounding box center [775, 310] width 88 height 16
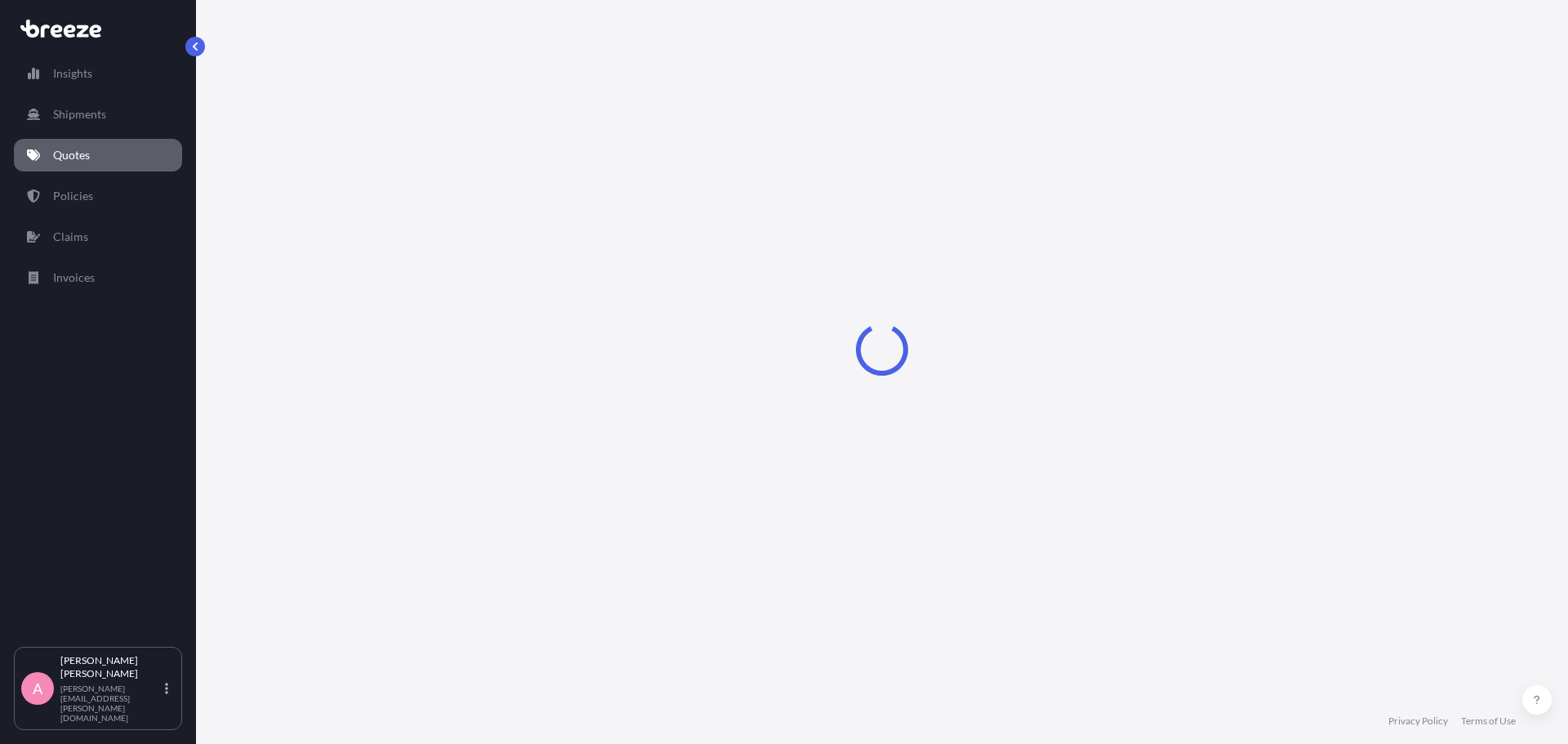
select select "Road"
select select "Sea"
select select "1"
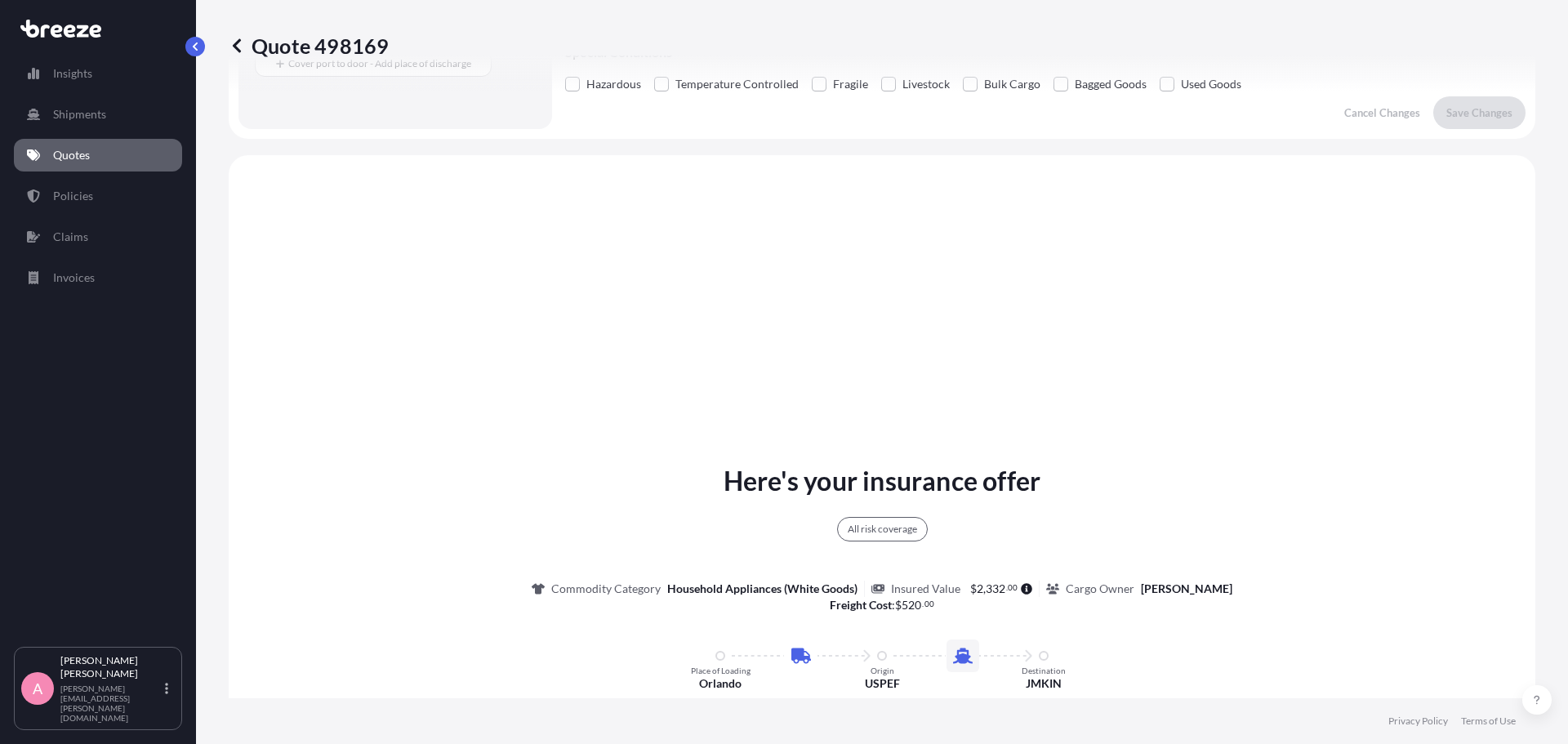
scroll to position [593, 0]
